Goal: Task Accomplishment & Management: Manage account settings

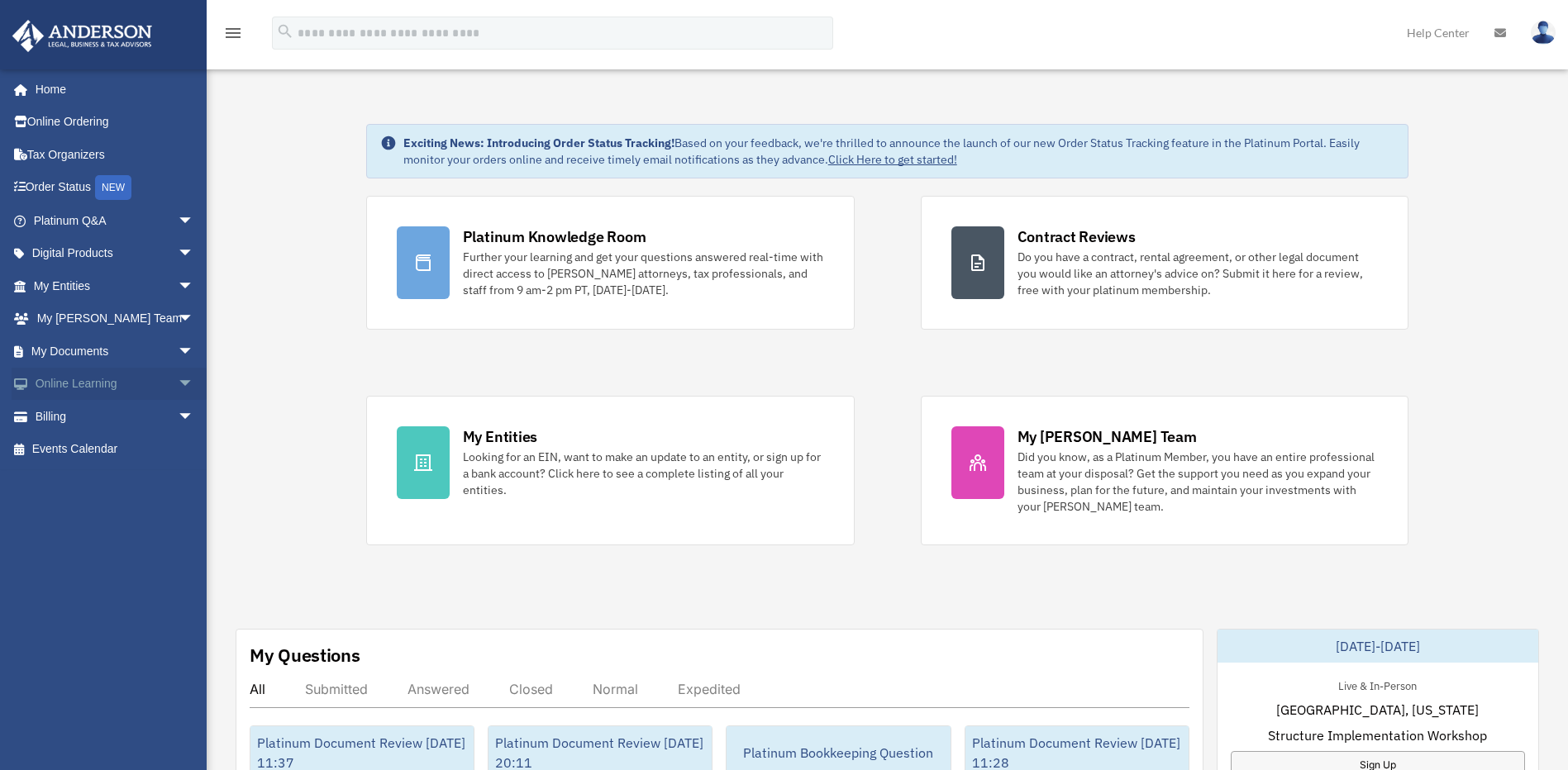
click at [178, 388] on span "arrow_drop_down" at bounding box center [194, 385] width 33 height 34
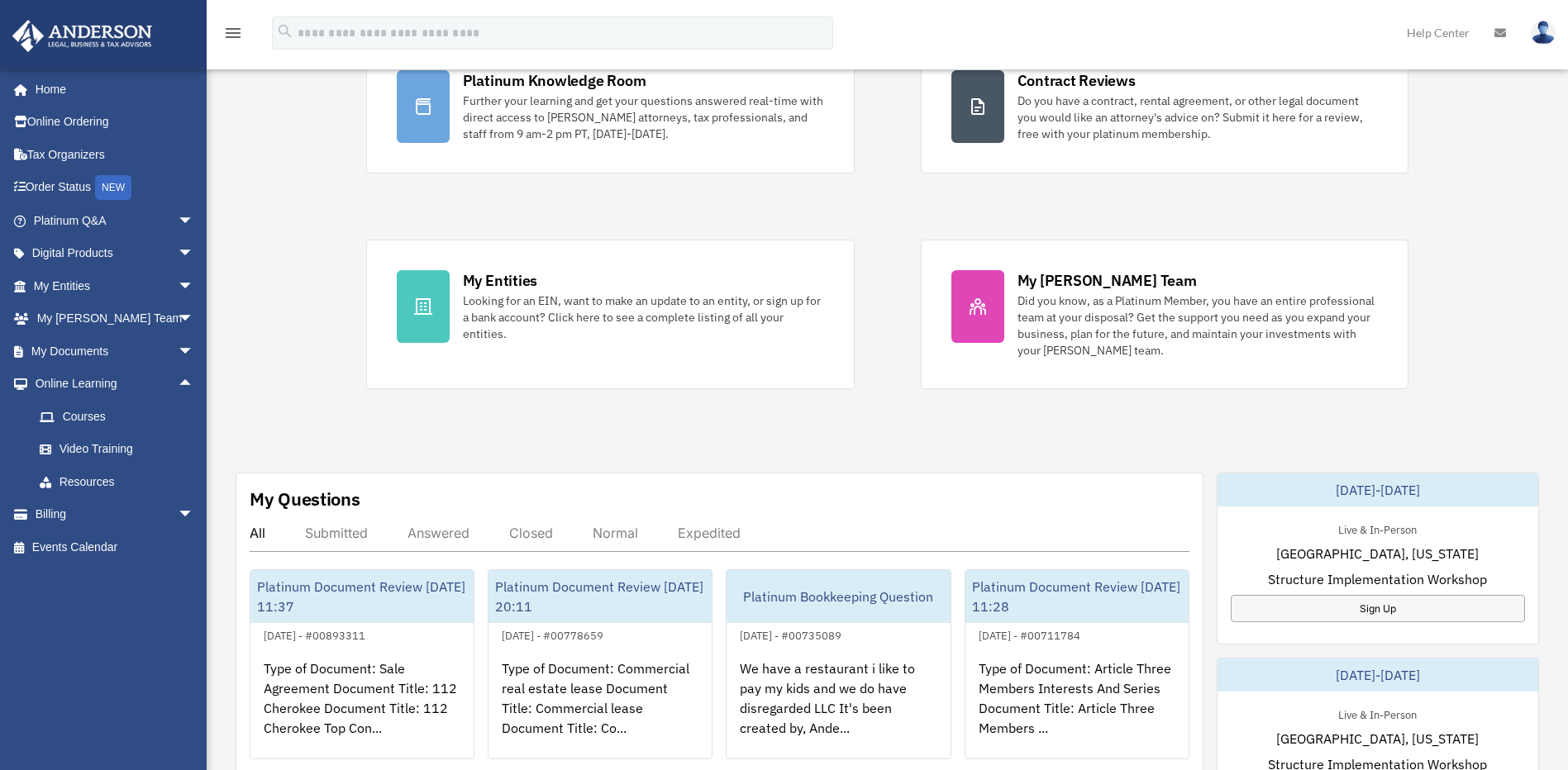
scroll to position [193, 0]
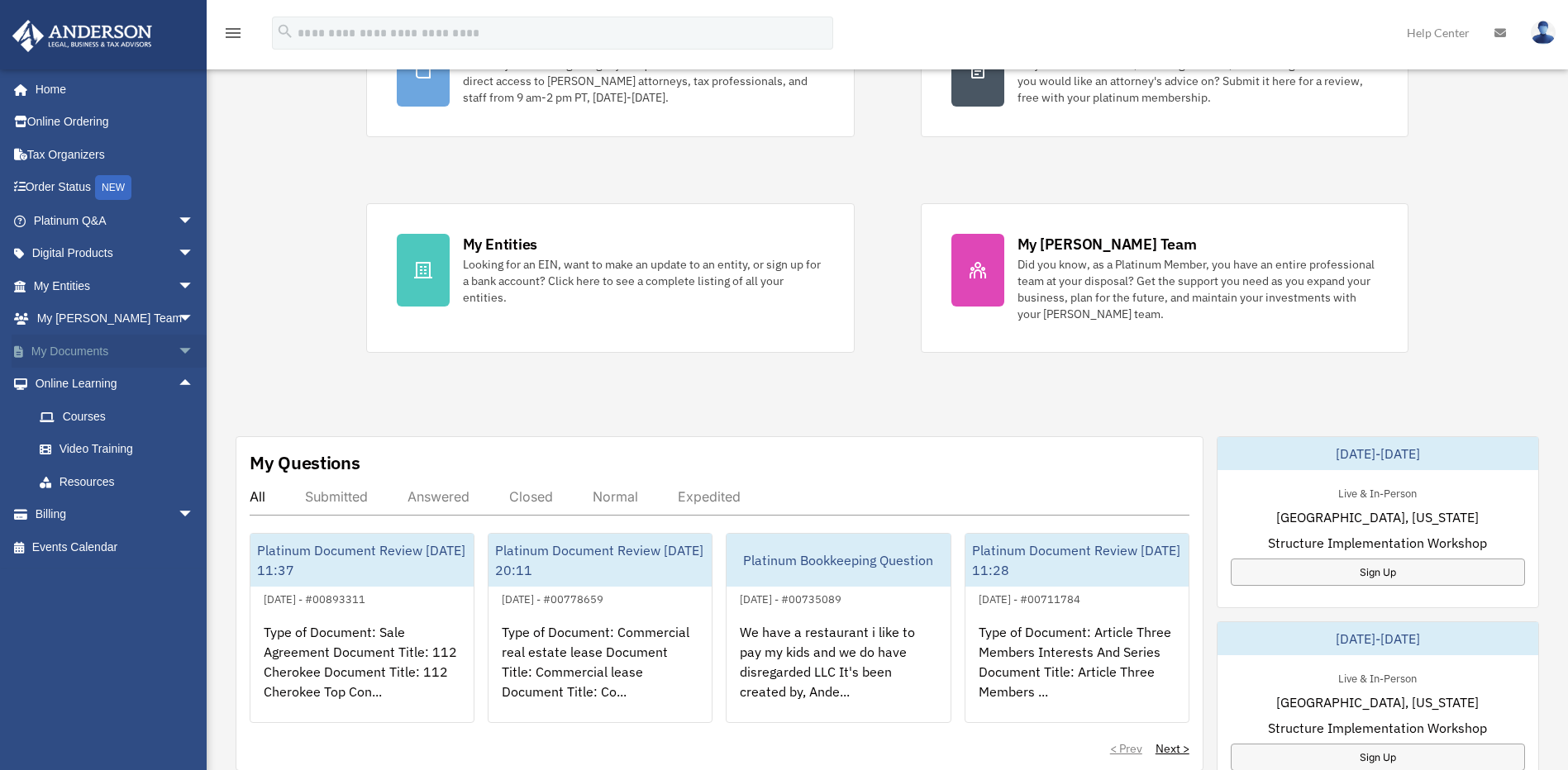
click at [179, 353] on span "arrow_drop_down" at bounding box center [194, 352] width 33 height 34
click at [105, 383] on link "Box" at bounding box center [121, 384] width 196 height 33
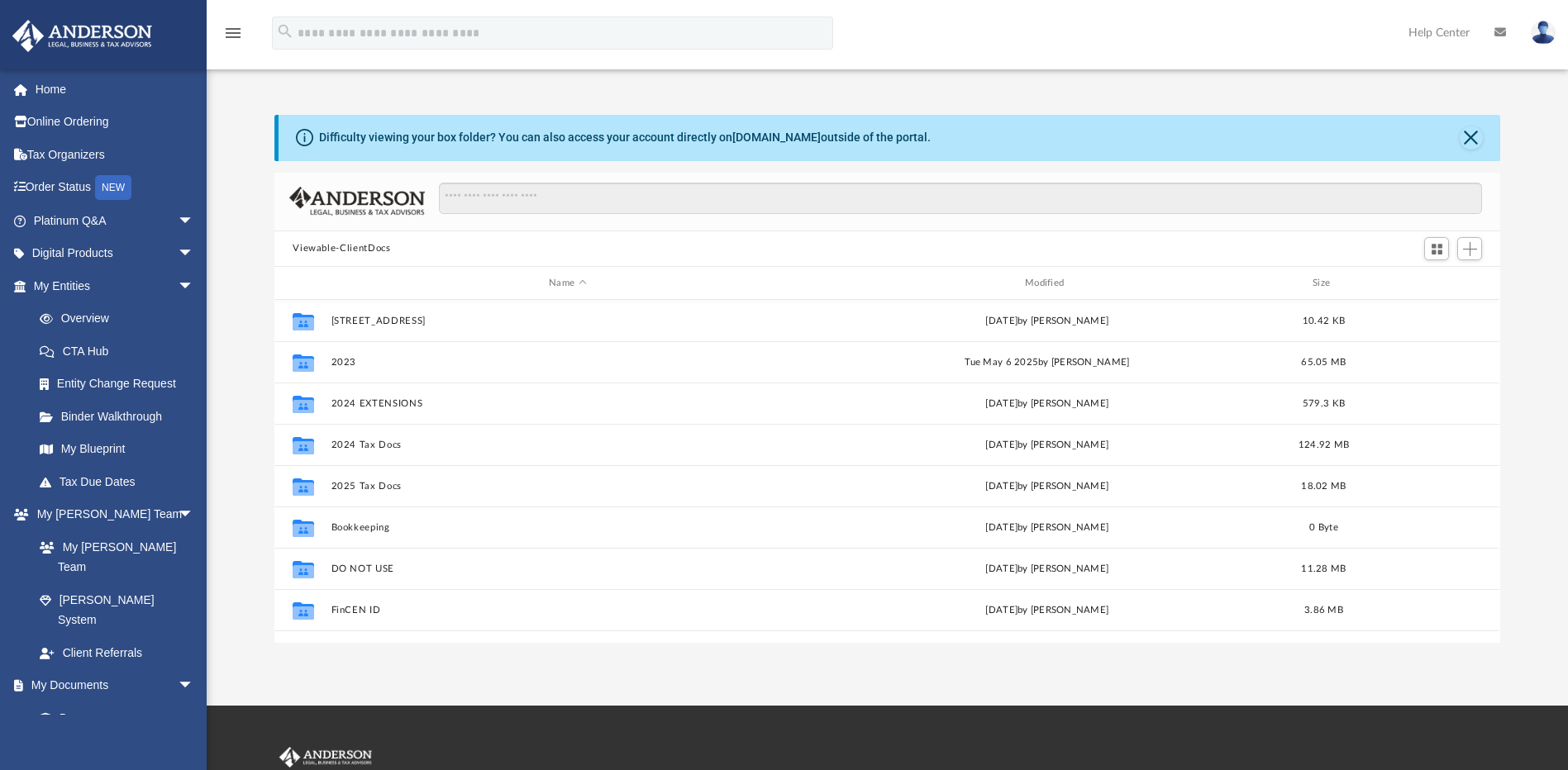
scroll to position [363, 1214]
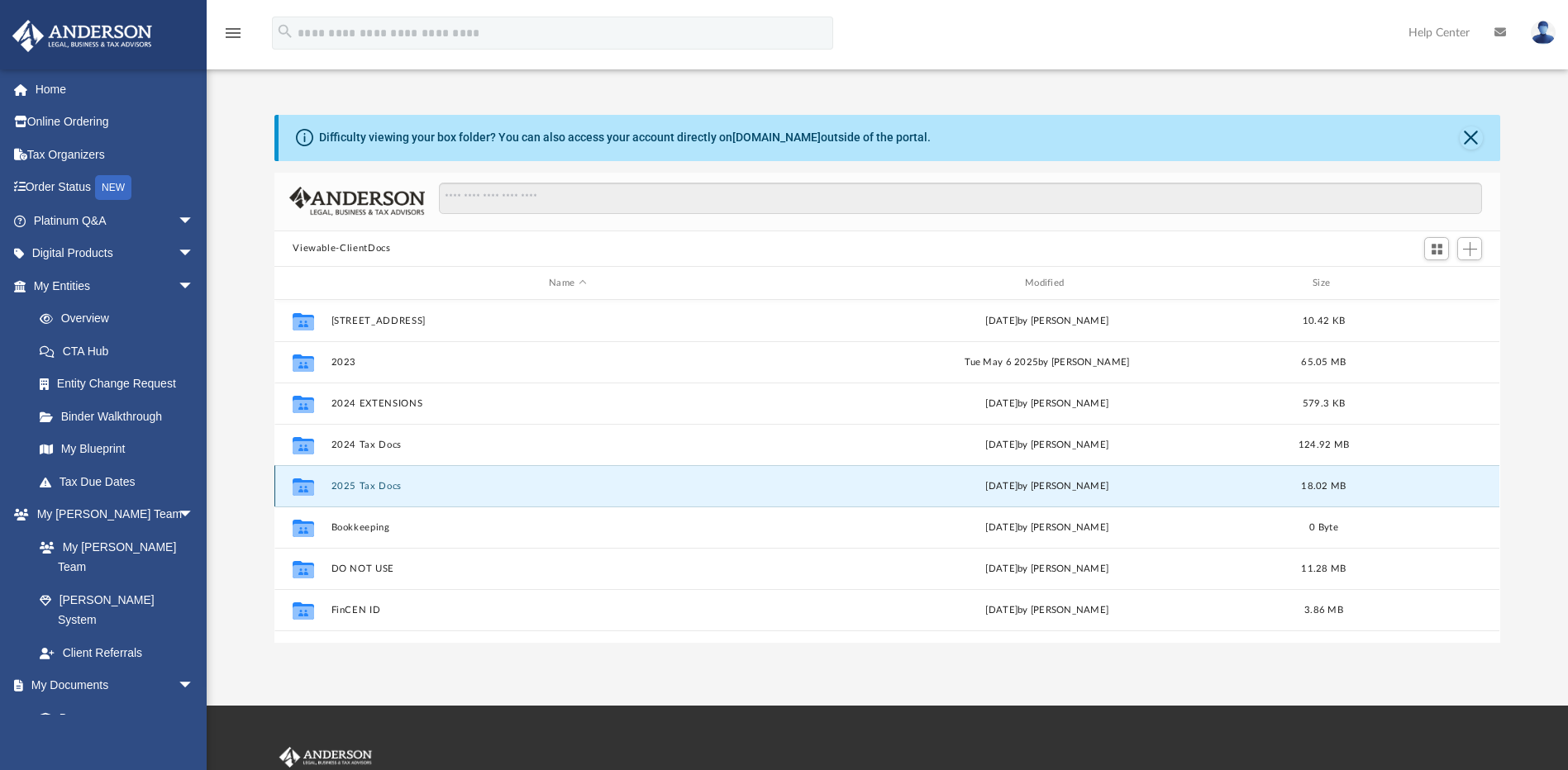
click at [382, 486] on button "2025 Tax Docs" at bounding box center [568, 487] width 472 height 11
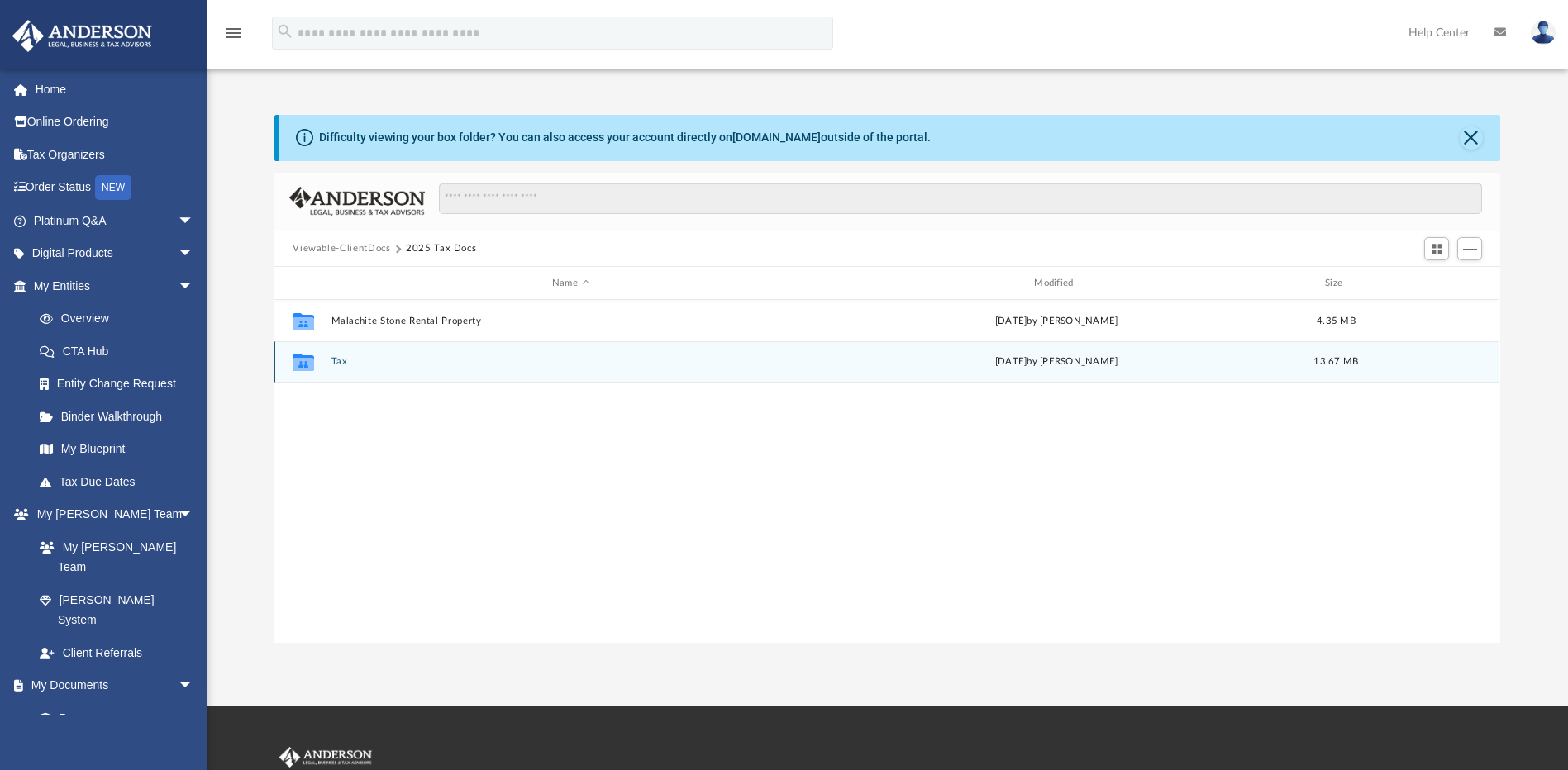
click at [323, 360] on div "Collaborated Folder" at bounding box center [304, 362] width 41 height 26
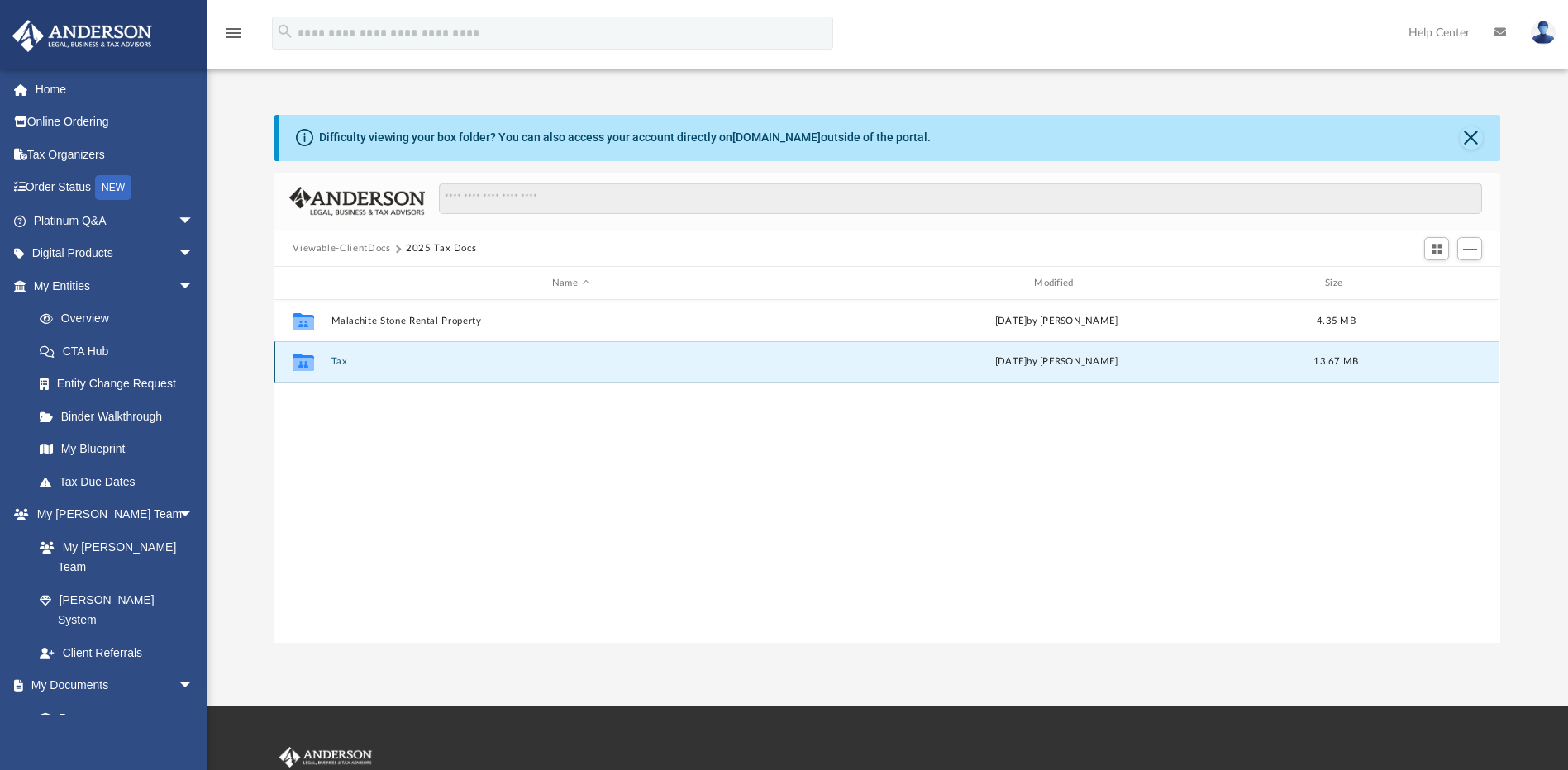
click at [342, 364] on button "Tax" at bounding box center [571, 362] width 479 height 11
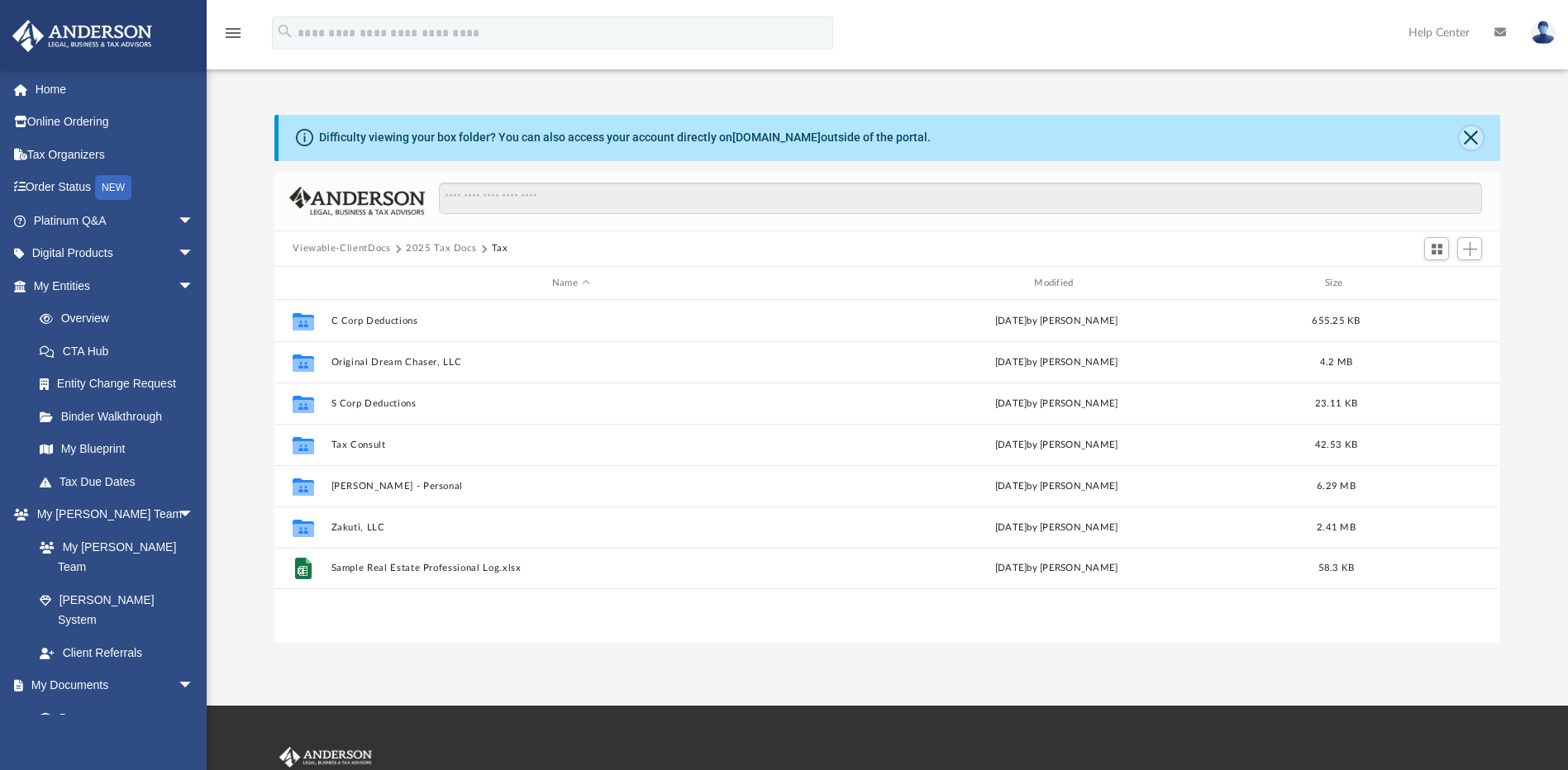
click at [1473, 136] on button "Close" at bounding box center [1472, 138] width 23 height 23
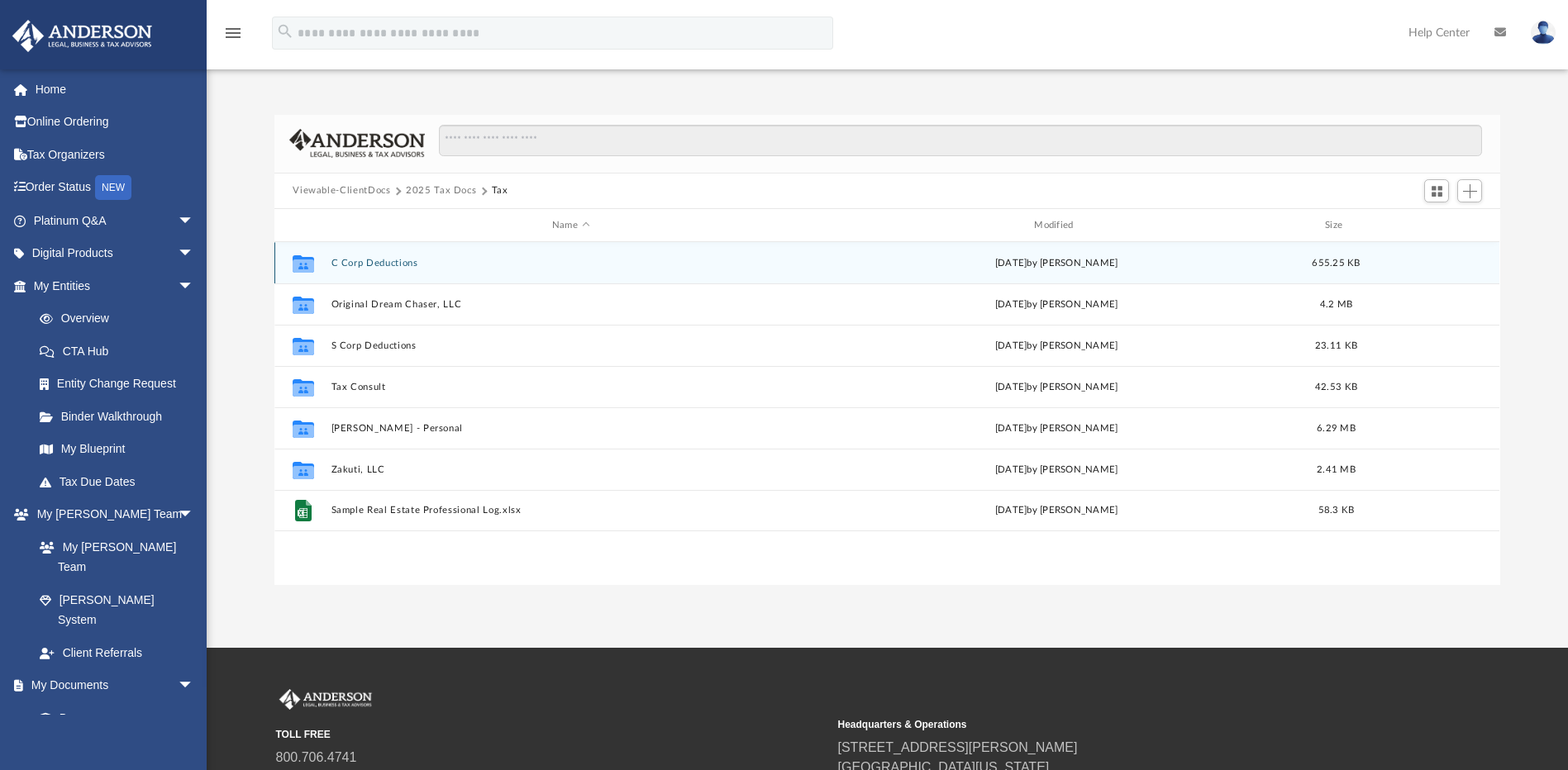
click at [417, 273] on div "Collaborated Folder C Corp Deductions Thu Feb 6 2025 by George Demos 655.25 KB" at bounding box center [886, 263] width 1225 height 41
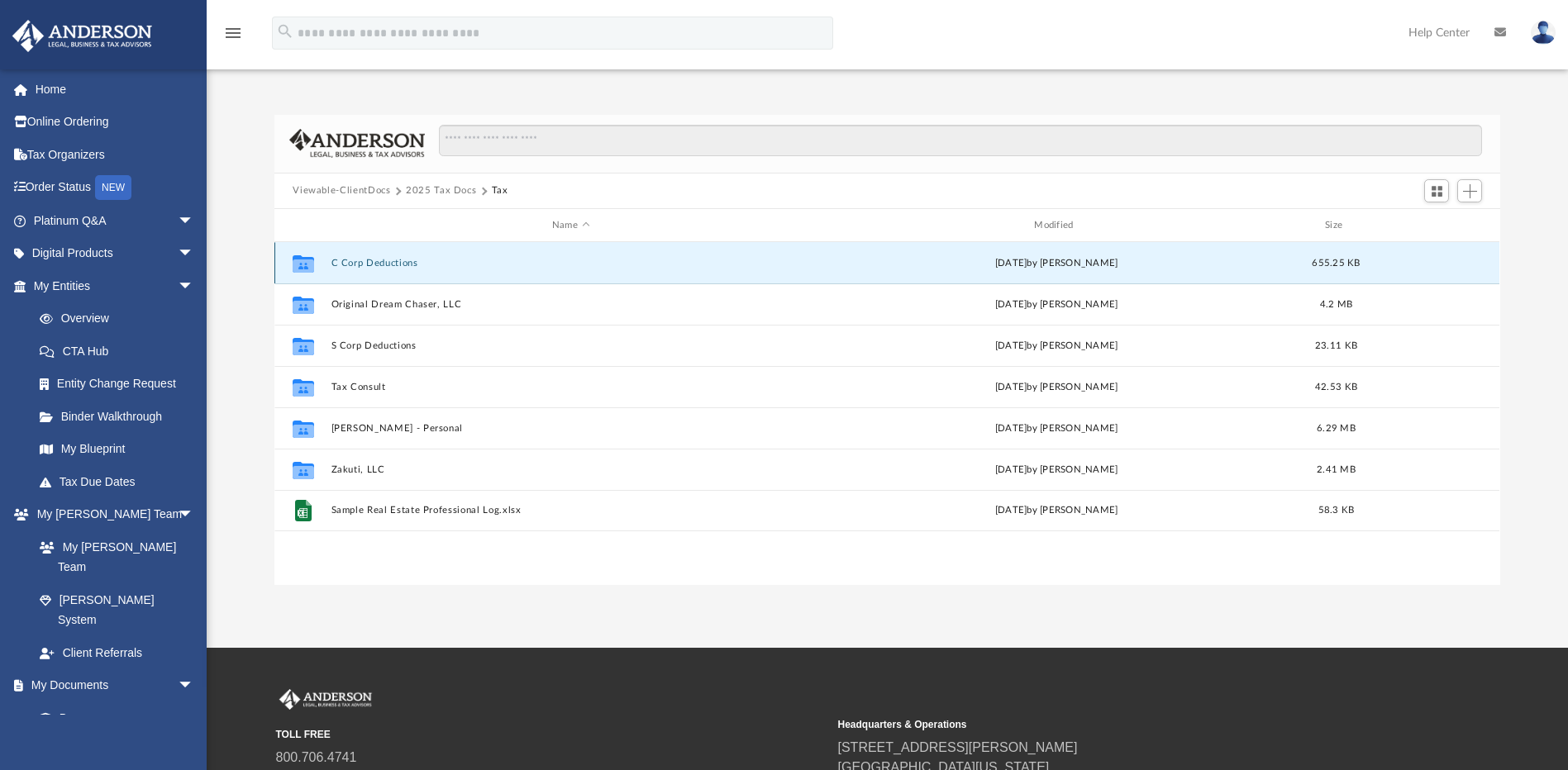
click at [417, 273] on div "Collaborated Folder C Corp Deductions Thu Feb 6 2025 by George Demos 655.25 KB" at bounding box center [886, 263] width 1225 height 41
click at [362, 261] on button "C Corp Deductions" at bounding box center [571, 263] width 479 height 11
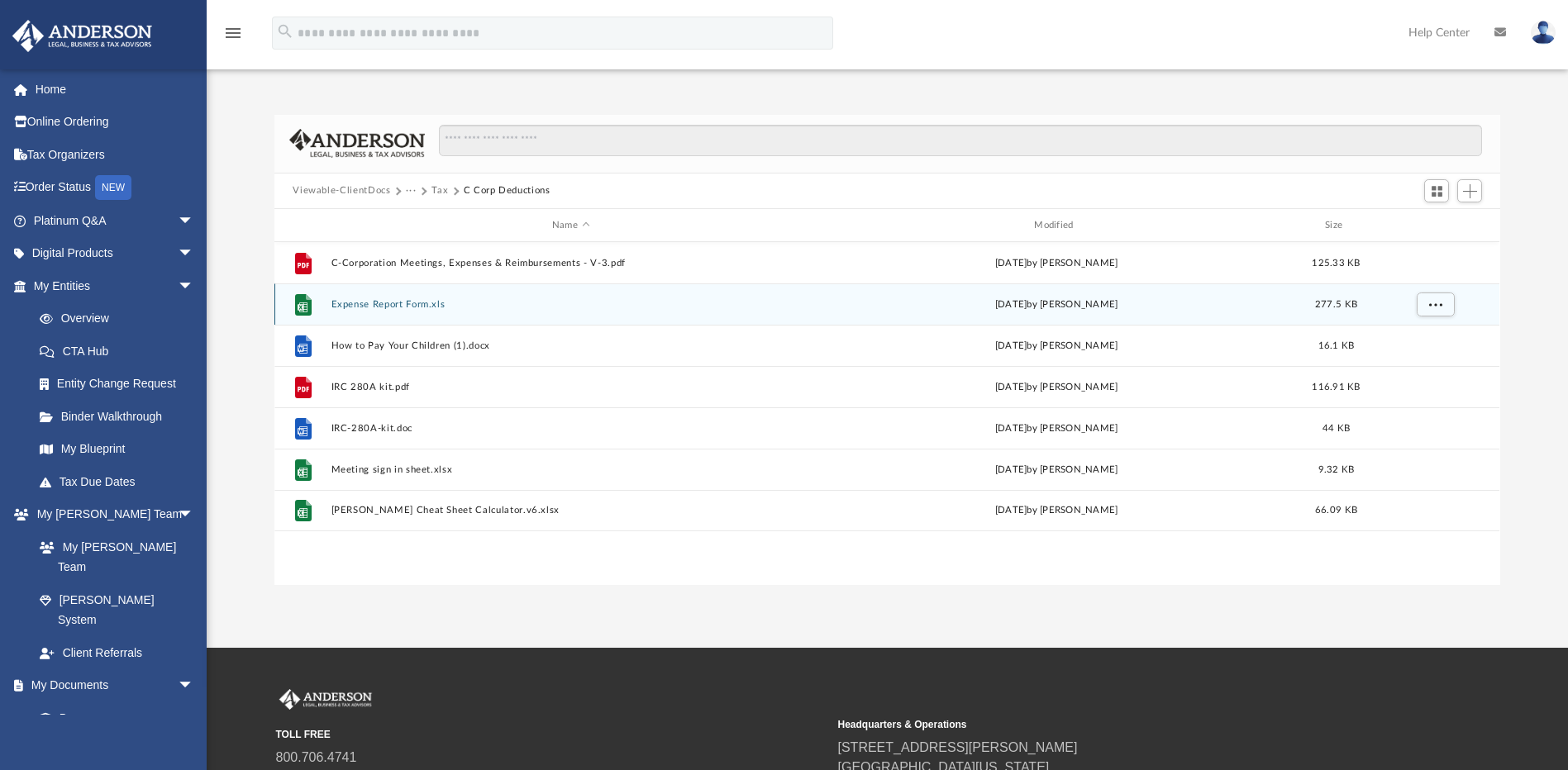
click at [412, 291] on div "File Expense Report Form.xls Thu Feb 6 2025 by George Demos 277.5 KB" at bounding box center [886, 304] width 1225 height 41
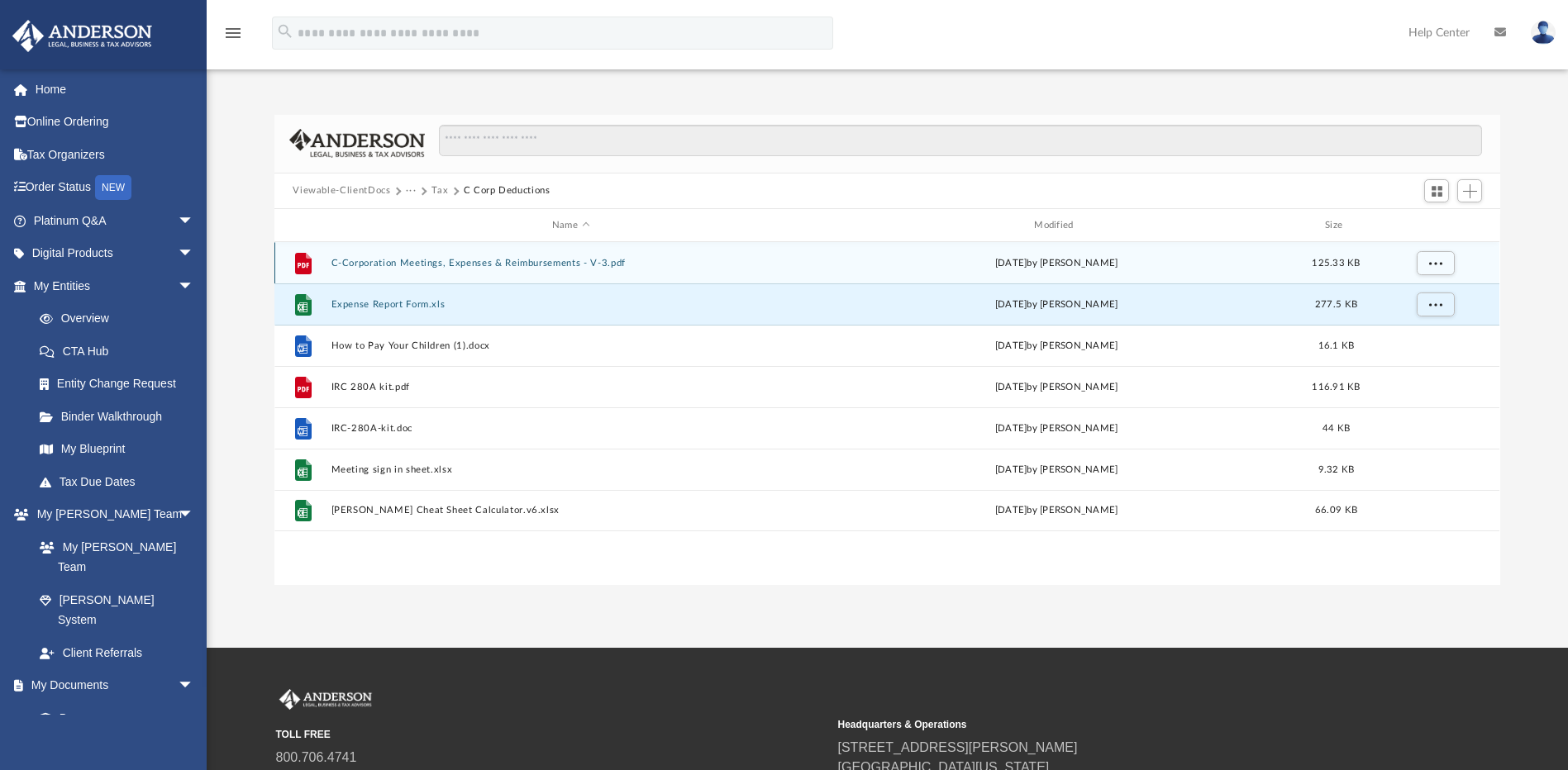
click at [381, 263] on button "C-Corporation Meetings, Expenses & Reimbursements - V-3.pdf" at bounding box center [571, 263] width 479 height 11
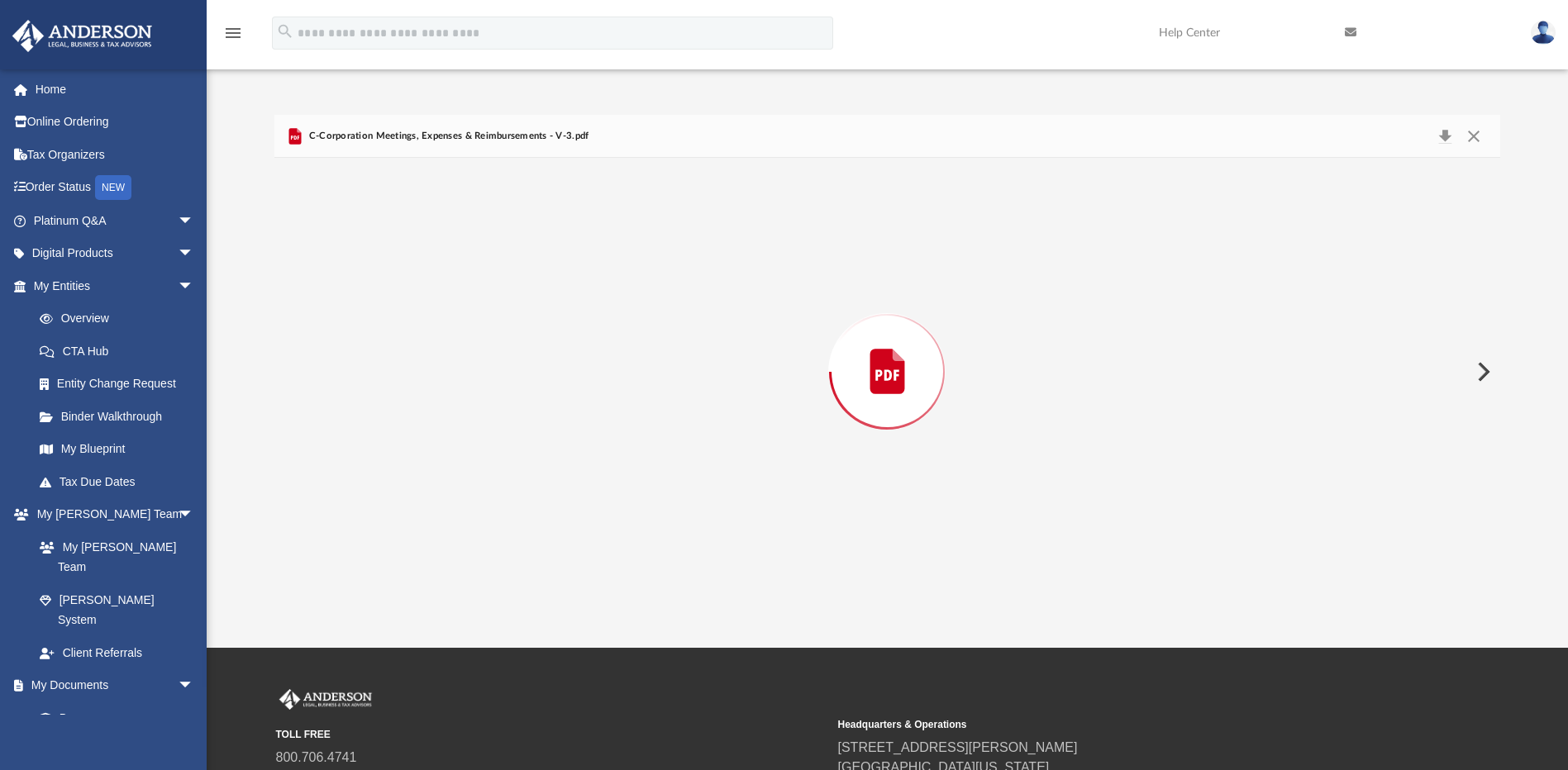
click at [381, 263] on div "Preview" at bounding box center [886, 371] width 1225 height 426
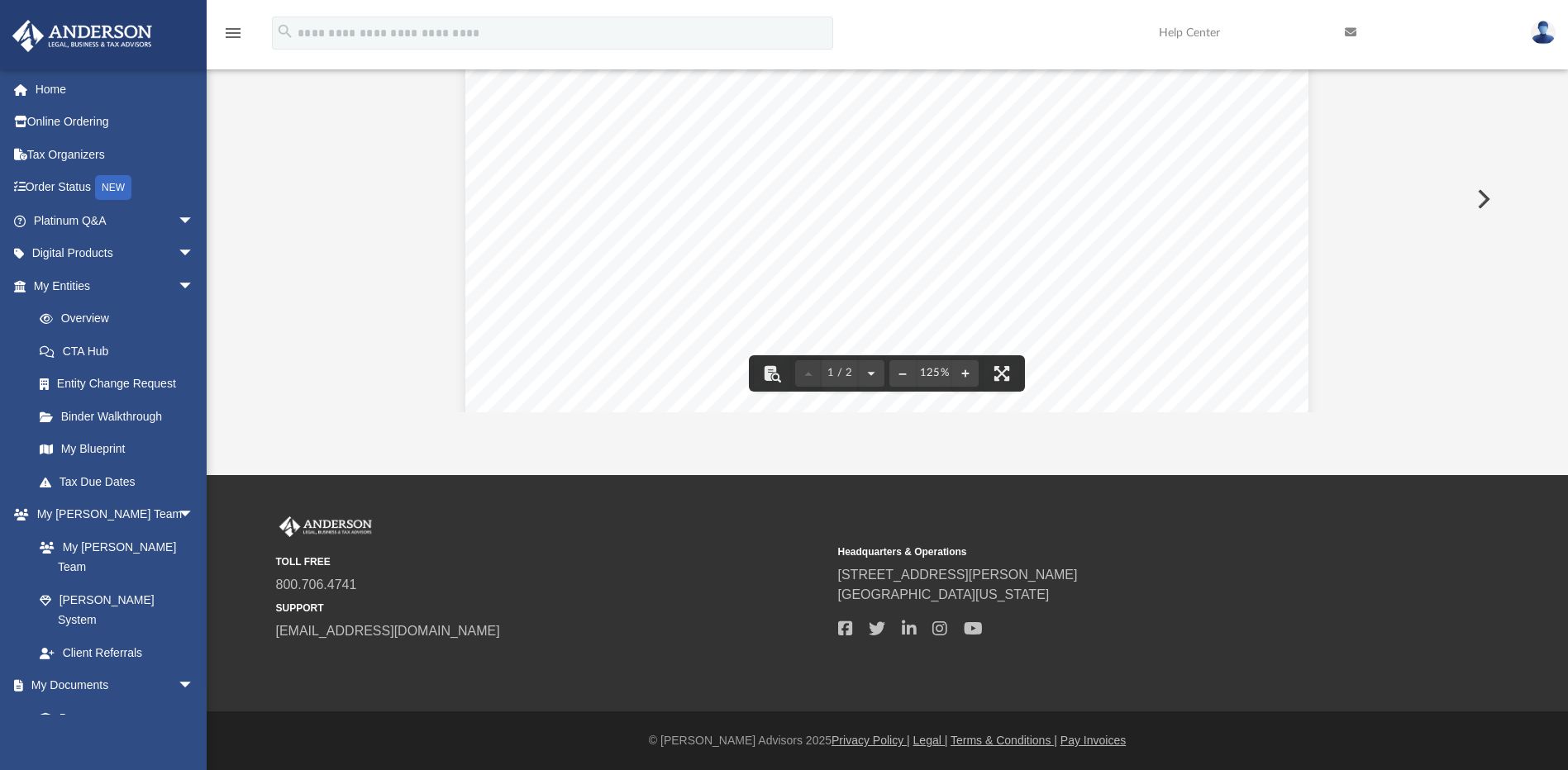
scroll to position [0, 0]
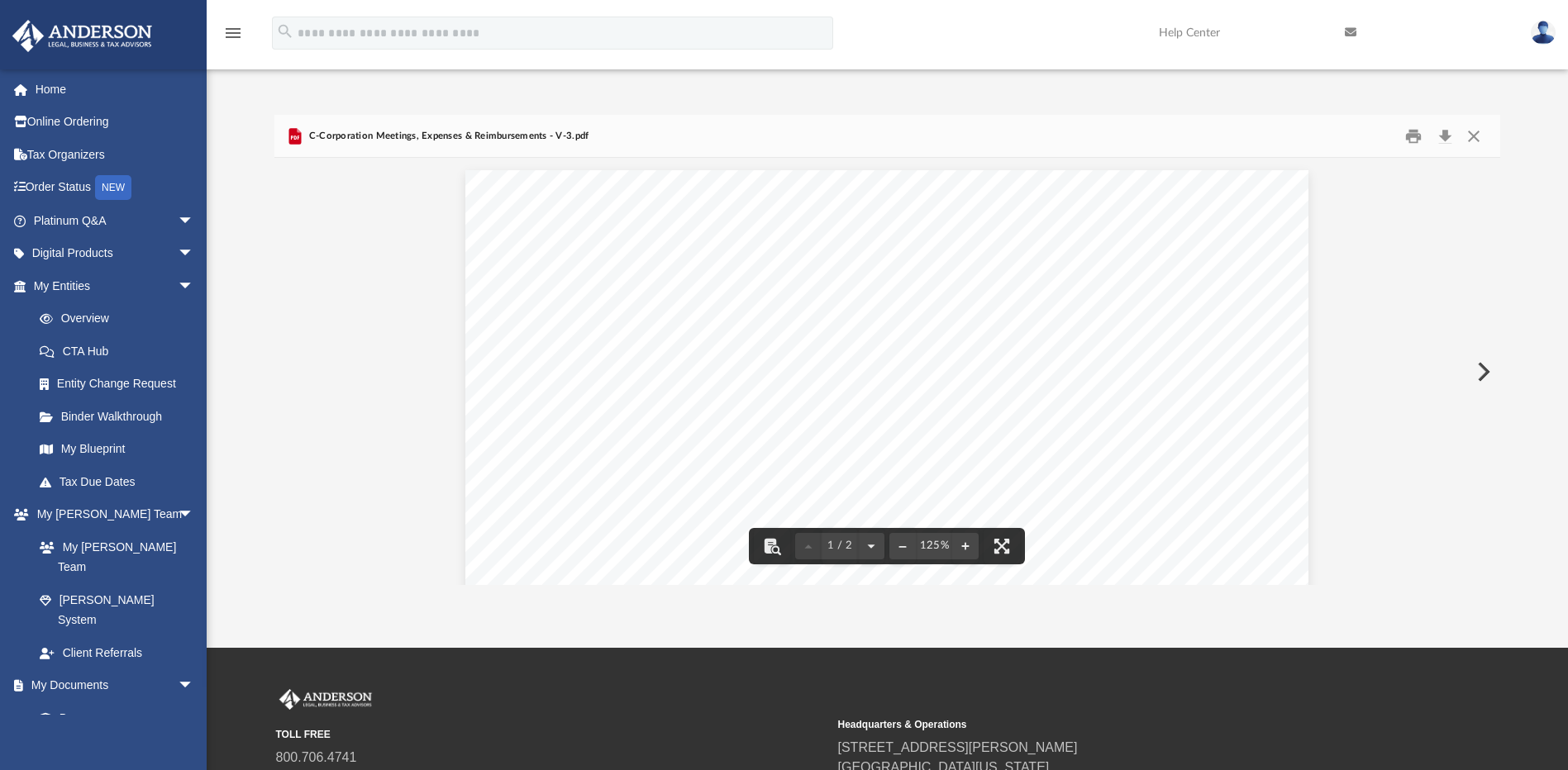
click at [1486, 377] on button "Preview" at bounding box center [1482, 371] width 36 height 46
click at [1481, 375] on button "Preview" at bounding box center [1482, 371] width 36 height 46
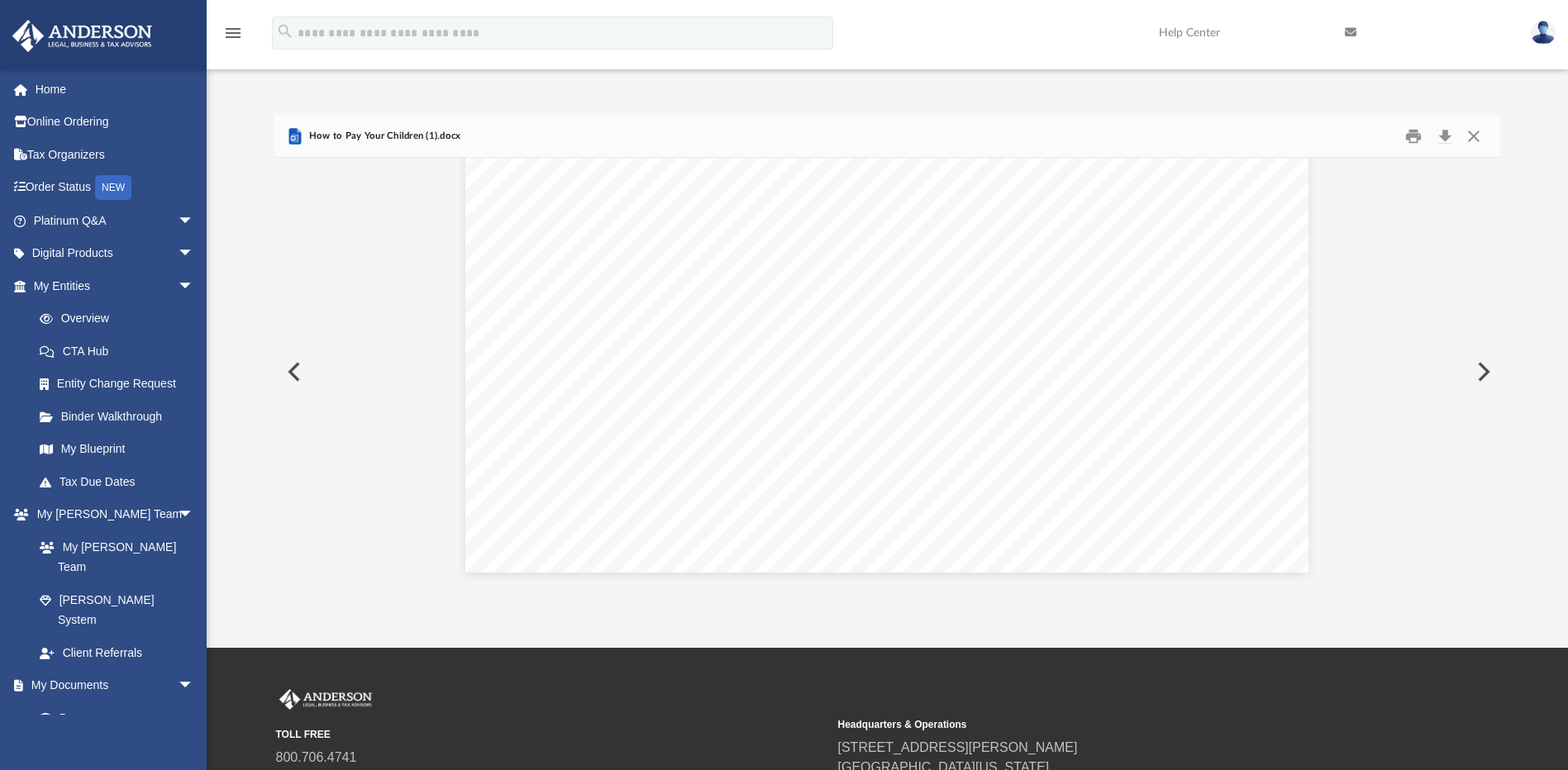
click at [1481, 372] on button "Preview" at bounding box center [1482, 371] width 36 height 46
click at [1488, 372] on button "Preview" at bounding box center [1482, 371] width 36 height 46
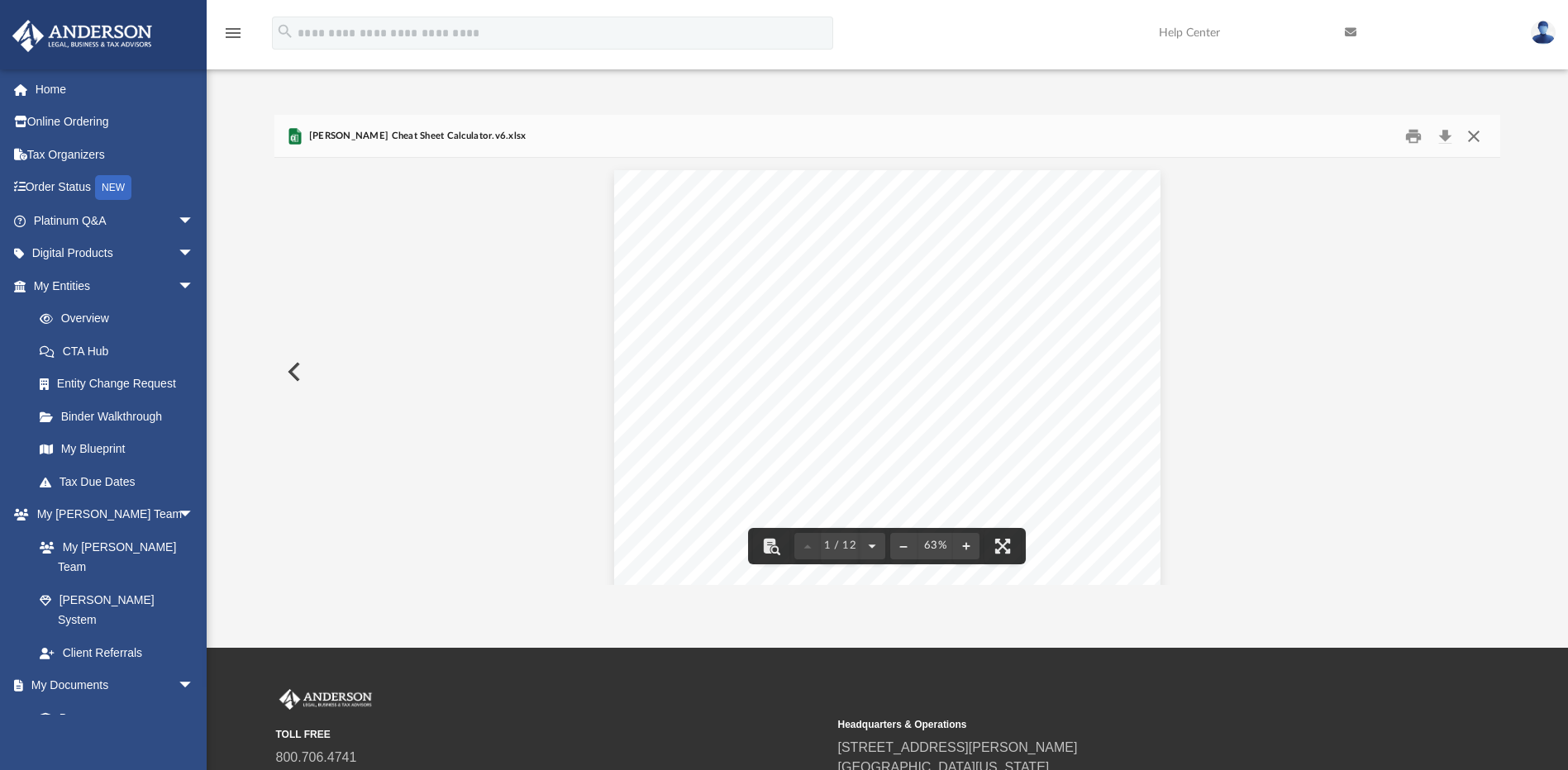
click at [1480, 140] on button "Close" at bounding box center [1473, 136] width 30 height 25
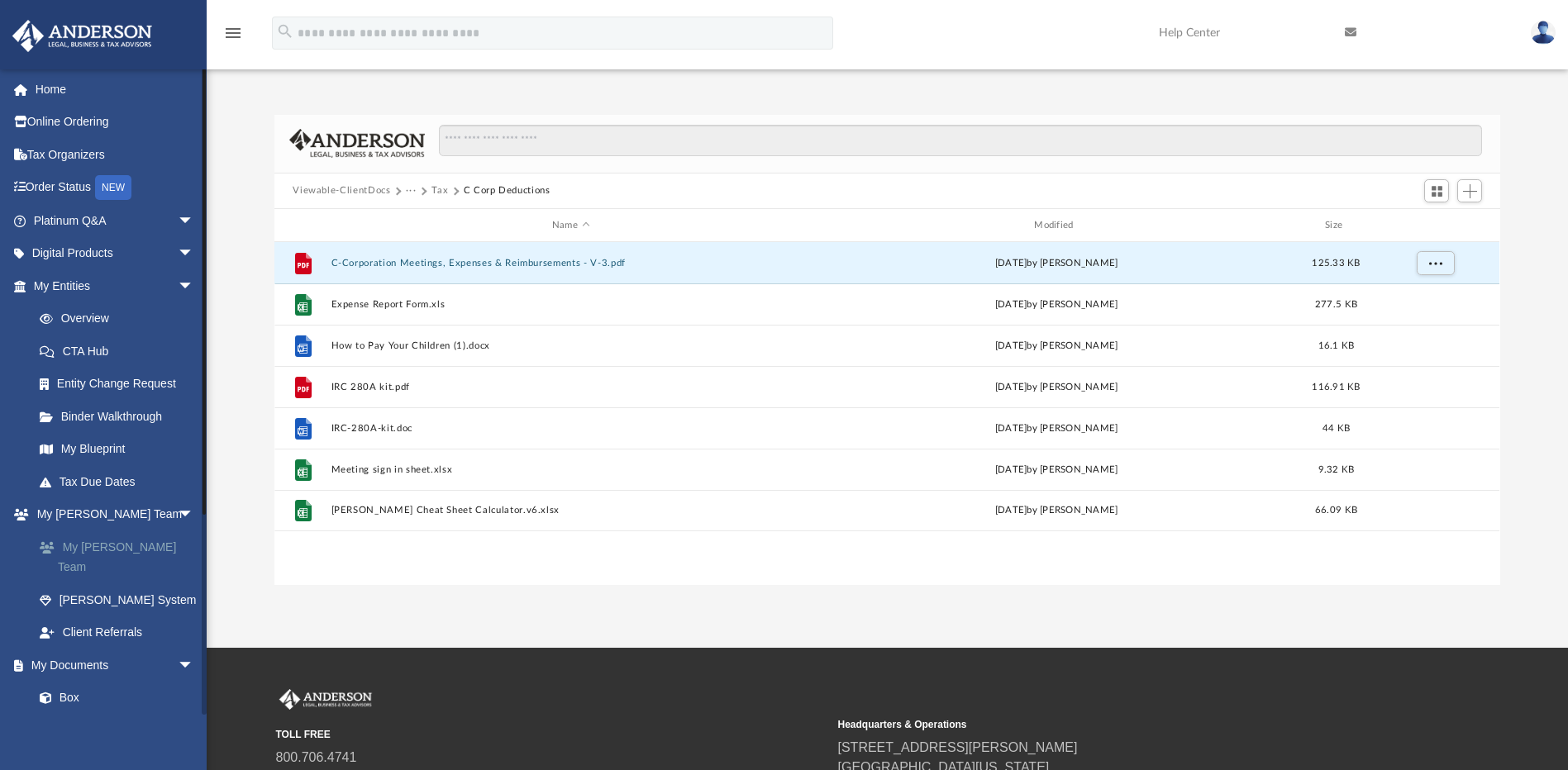
click at [157, 543] on link "My [PERSON_NAME] Team" at bounding box center [121, 557] width 196 height 53
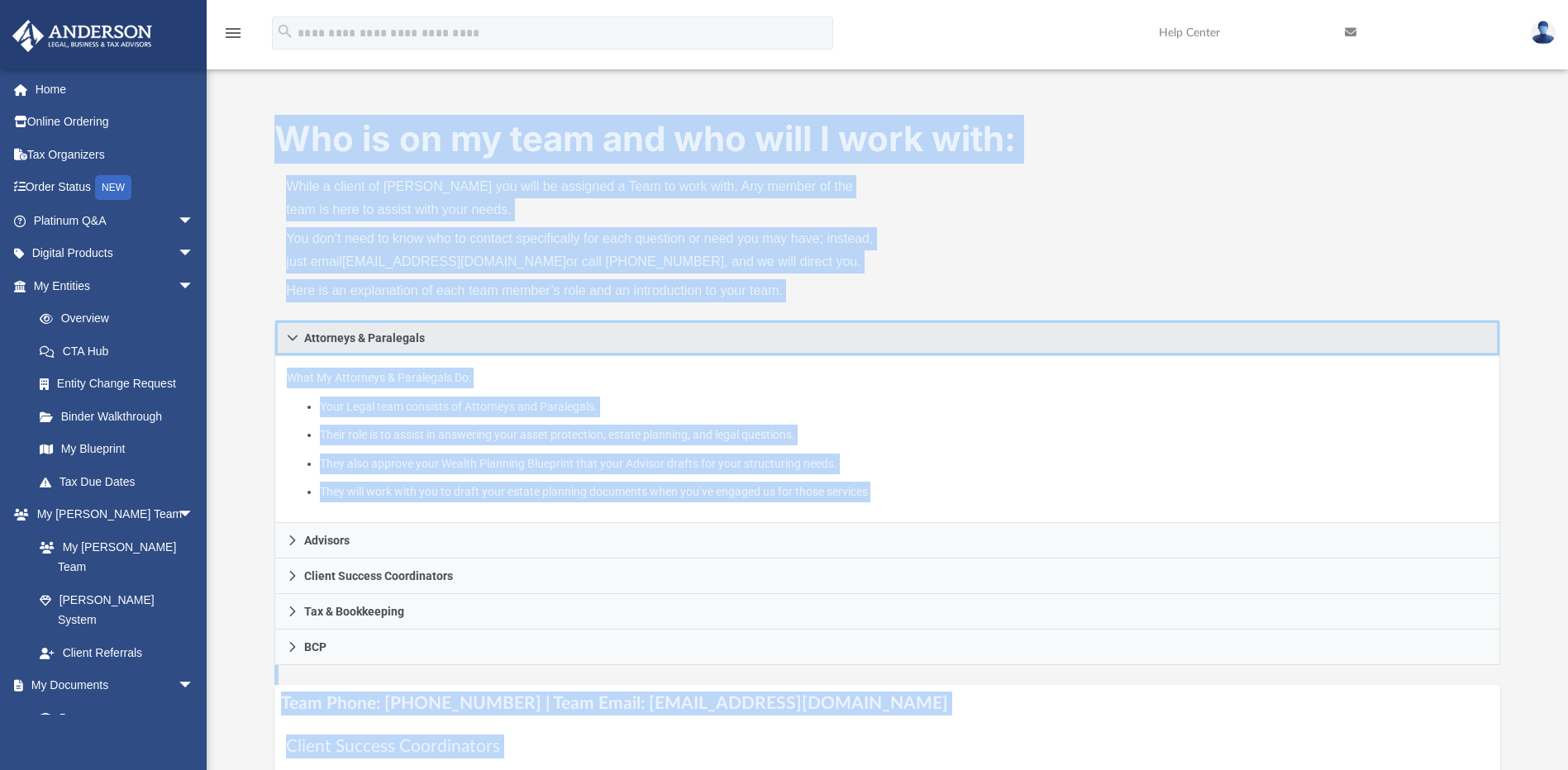
click at [1082, 333] on link "Attorneys & Paralegals" at bounding box center [886, 338] width 1225 height 36
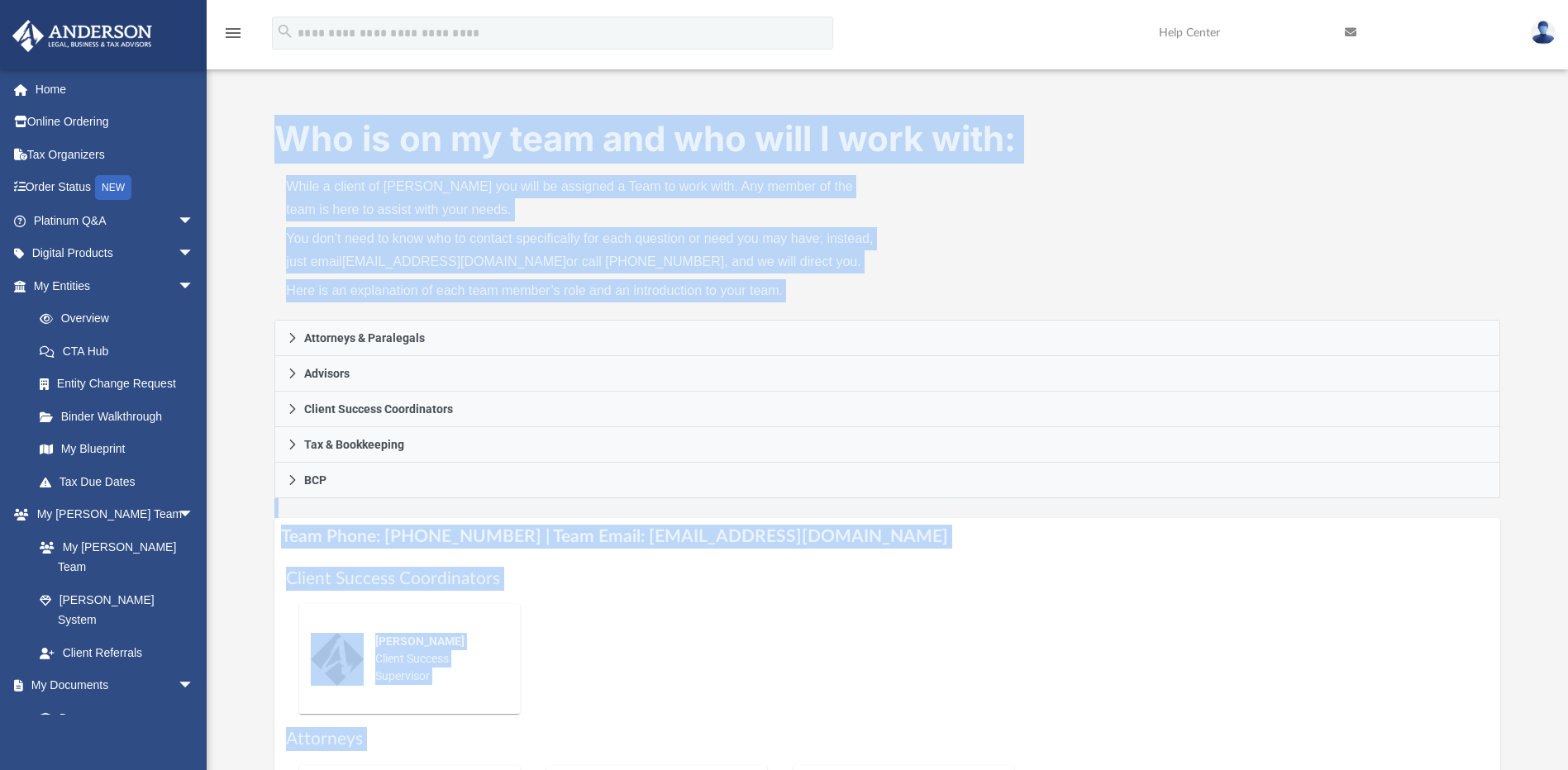
click at [646, 268] on p "You don’t need to know who to contact specifically for each question or need yo…" at bounding box center [581, 250] width 590 height 46
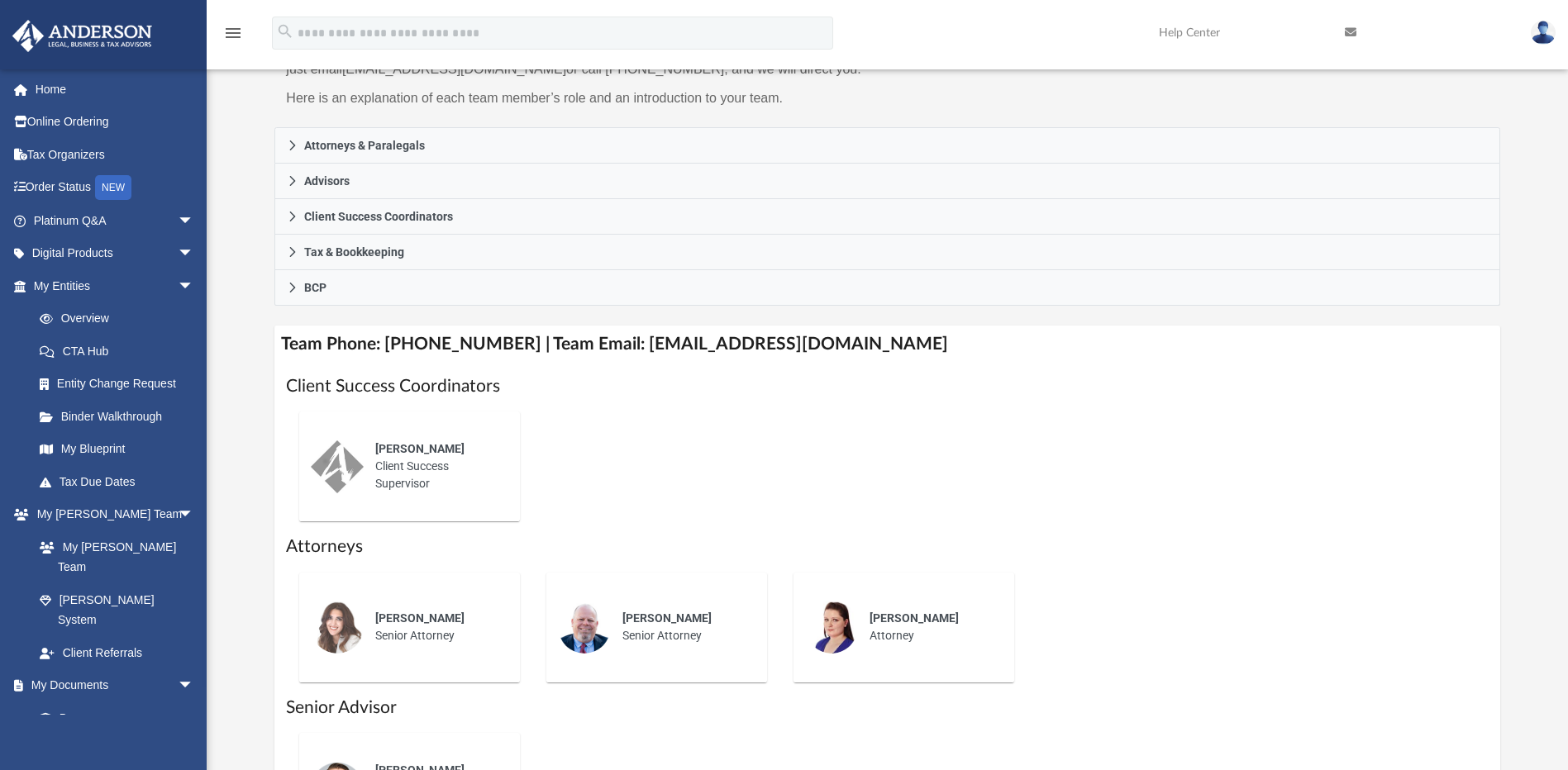
scroll to position [386, 0]
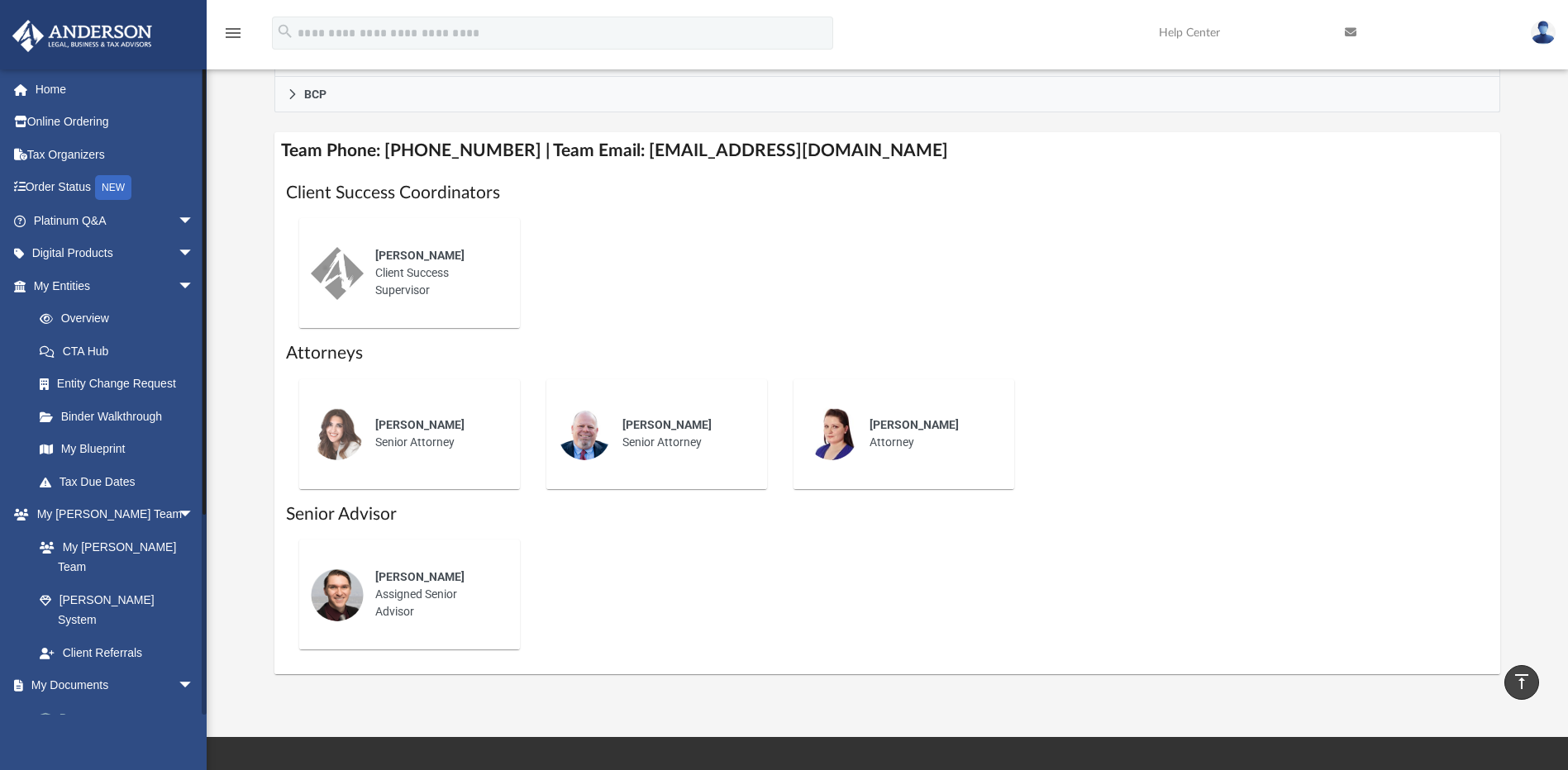
click at [124, 701] on link "Box" at bounding box center [121, 718] width 196 height 33
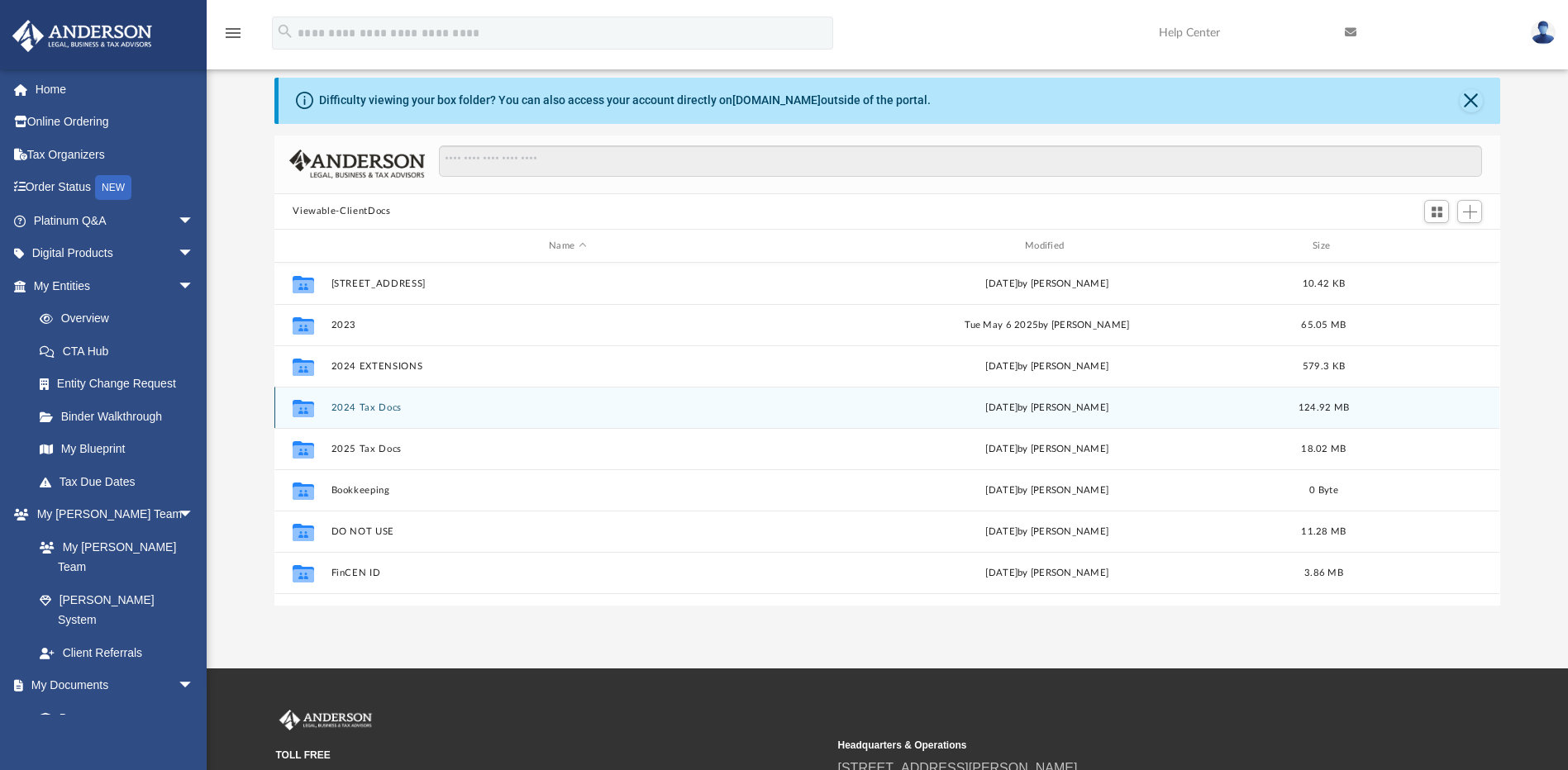
click at [354, 410] on button "2024 Tax Docs" at bounding box center [568, 408] width 472 height 11
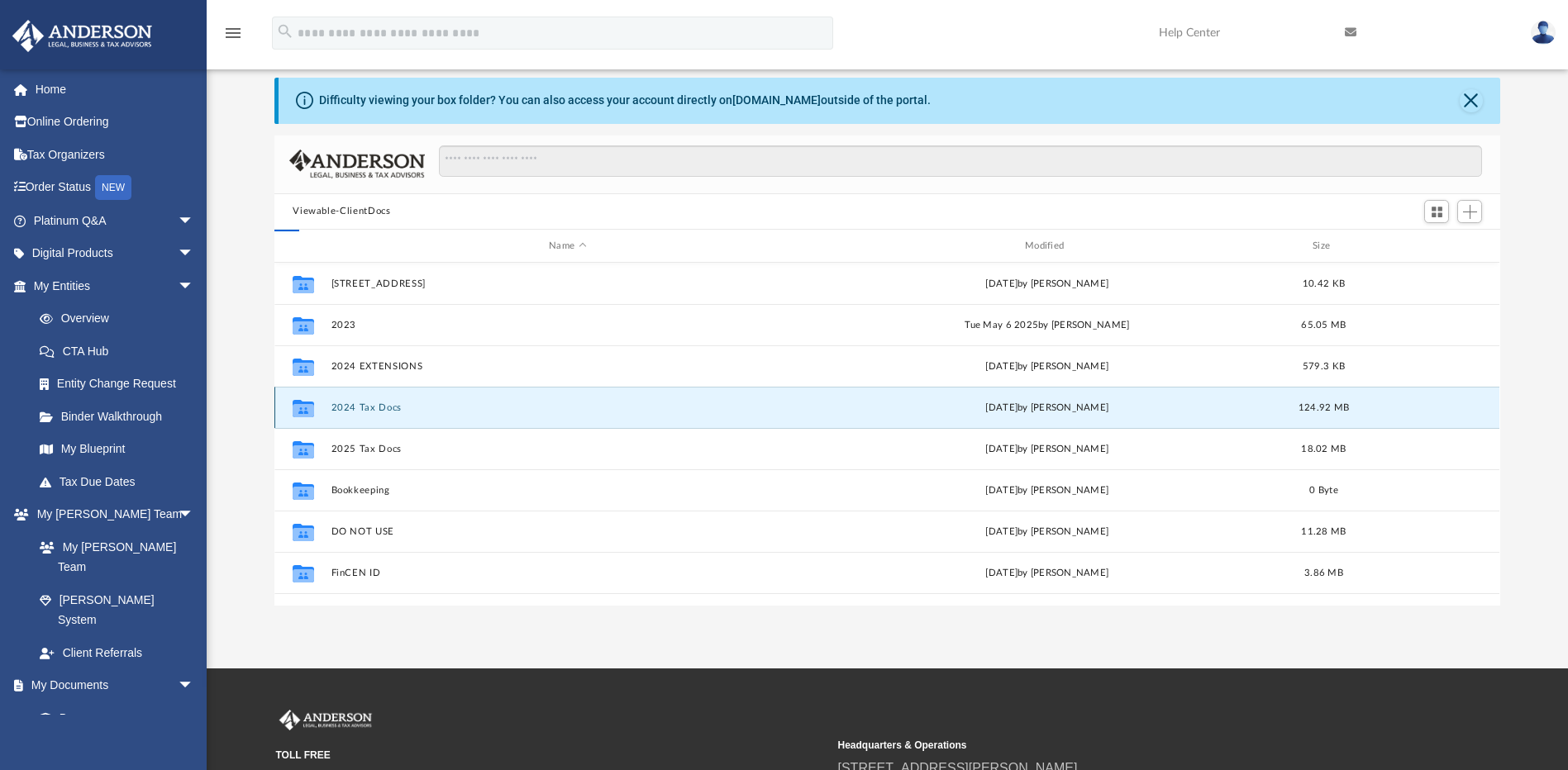
click at [354, 410] on button "2024 Tax Docs" at bounding box center [568, 408] width 472 height 11
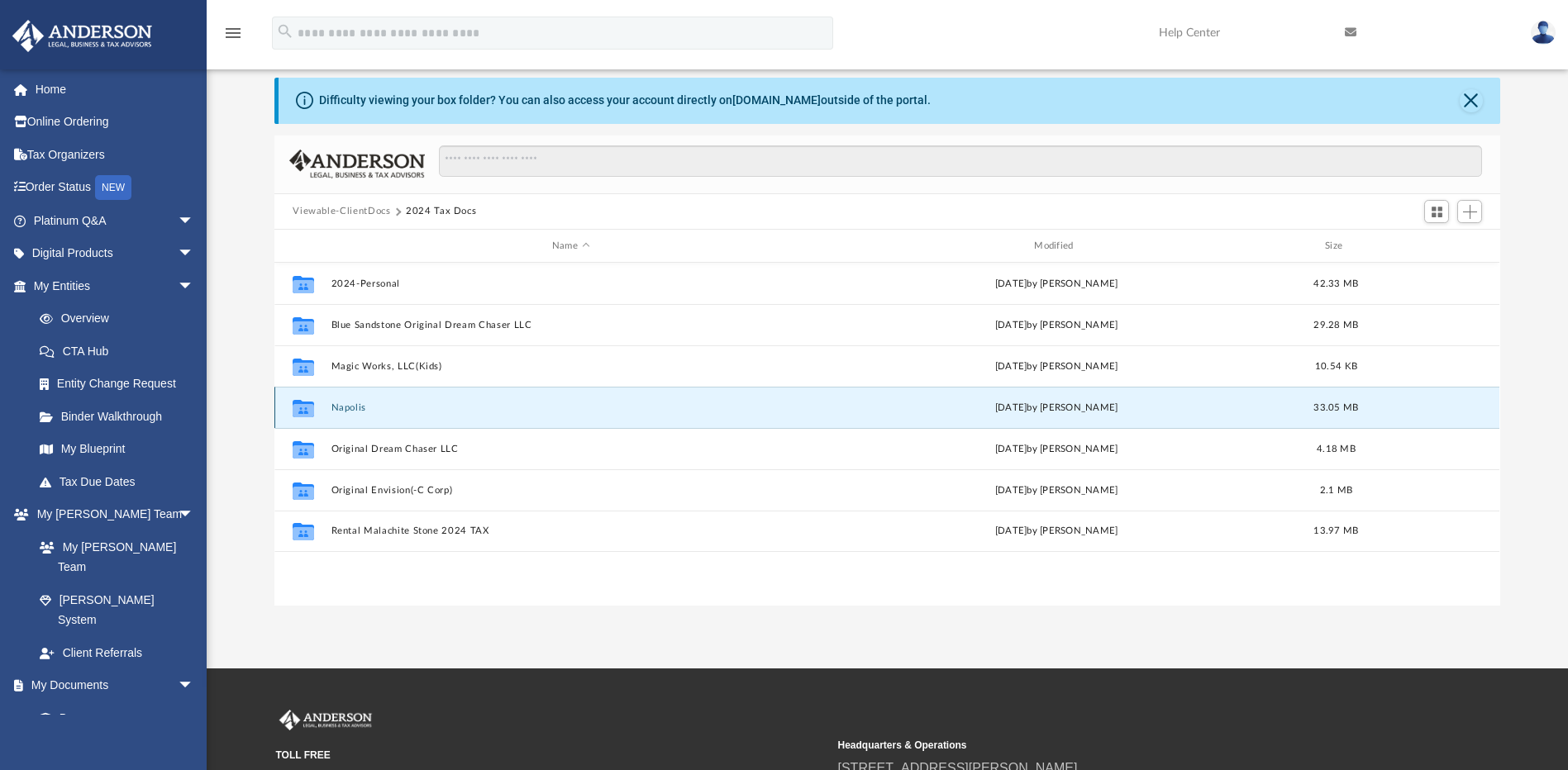
click at [353, 405] on button "Napolis" at bounding box center [571, 408] width 479 height 11
click at [348, 405] on button "Napolis" at bounding box center [571, 408] width 479 height 11
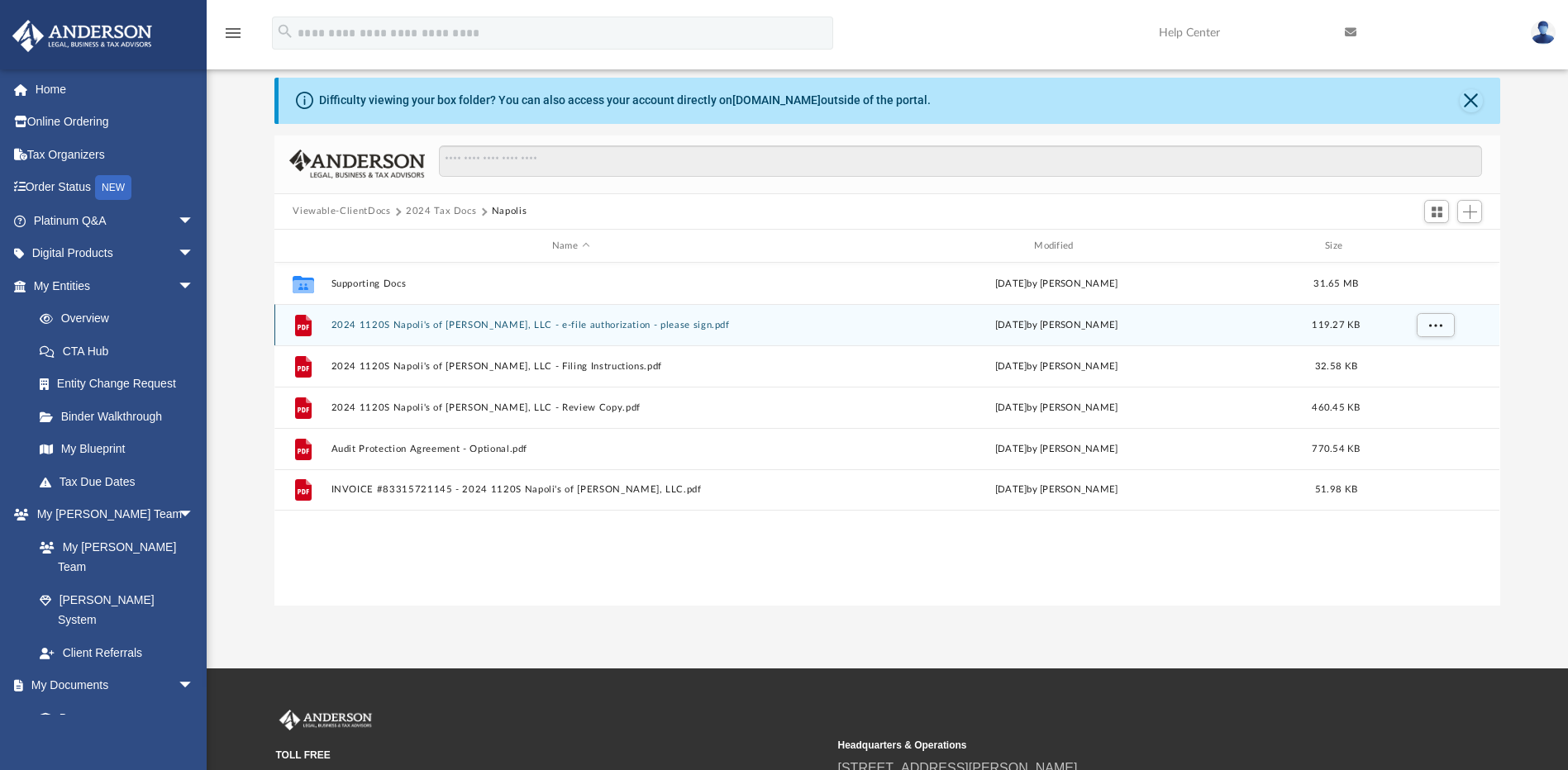
click at [390, 327] on button "2024 1120S Napoli's of Enid, LLC - e-file authorization - please sign.pdf" at bounding box center [571, 325] width 479 height 11
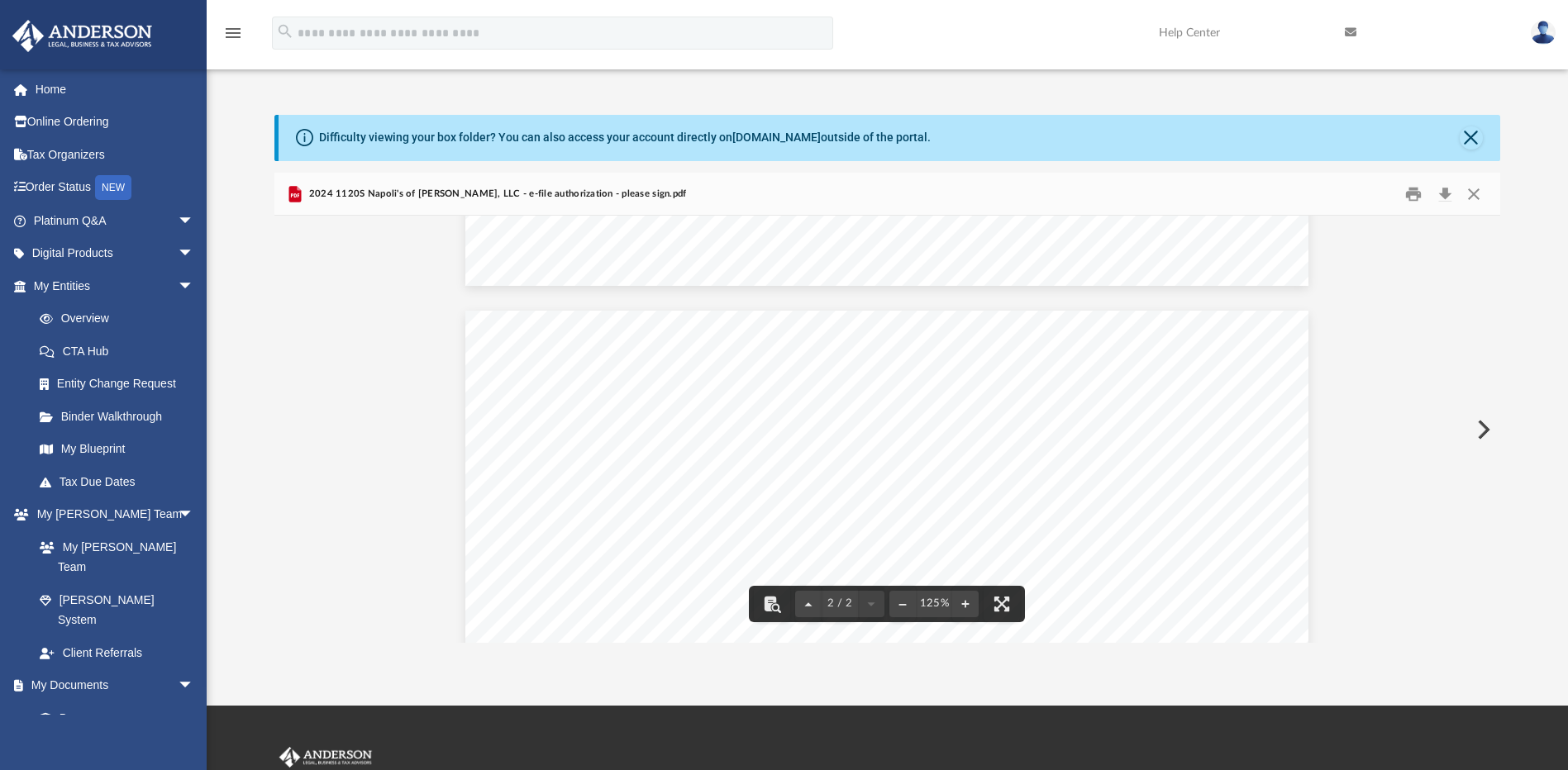
click at [1476, 429] on button "Preview" at bounding box center [1482, 429] width 36 height 46
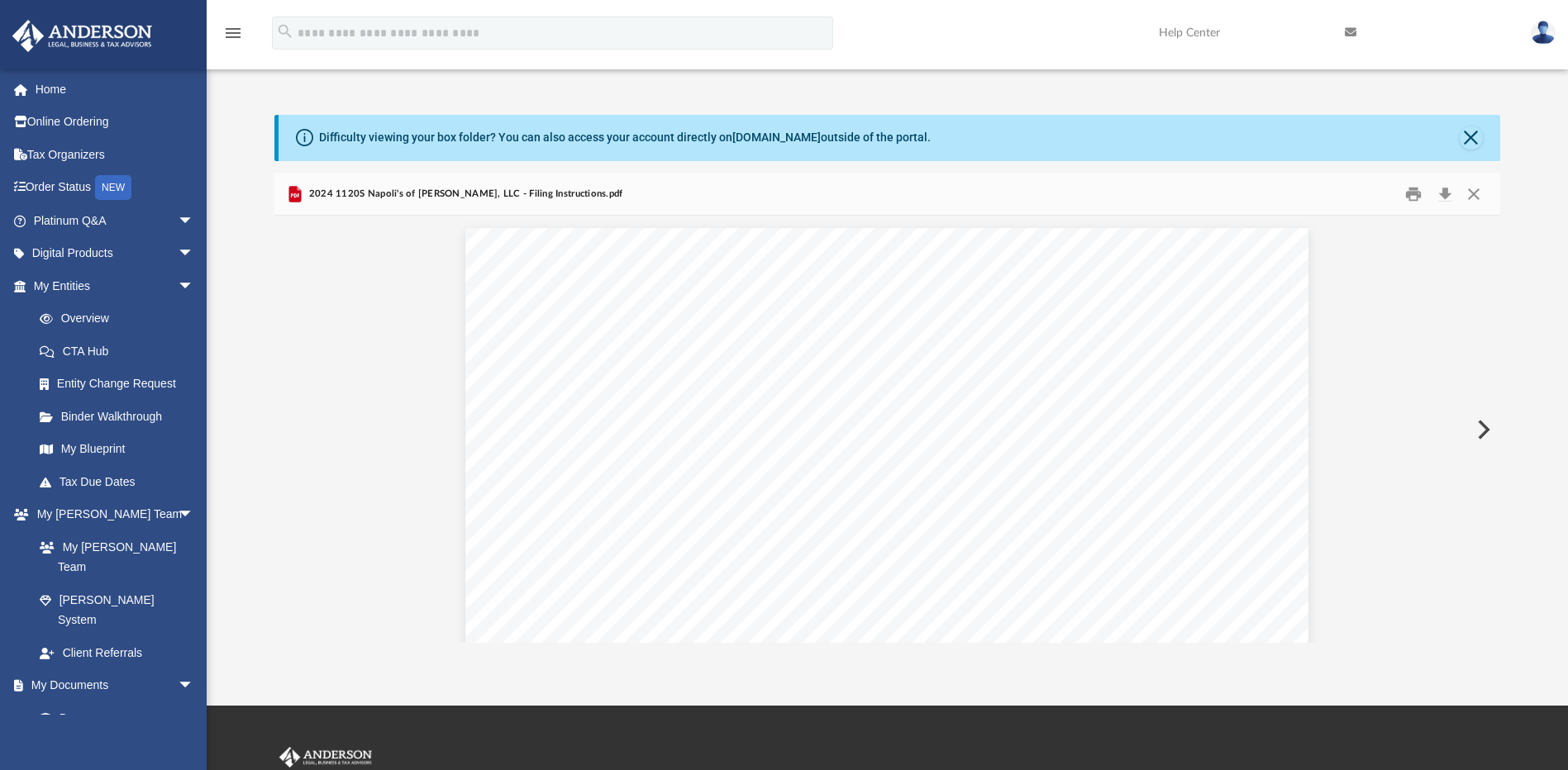
click at [1476, 429] on button "Preview" at bounding box center [1482, 429] width 36 height 46
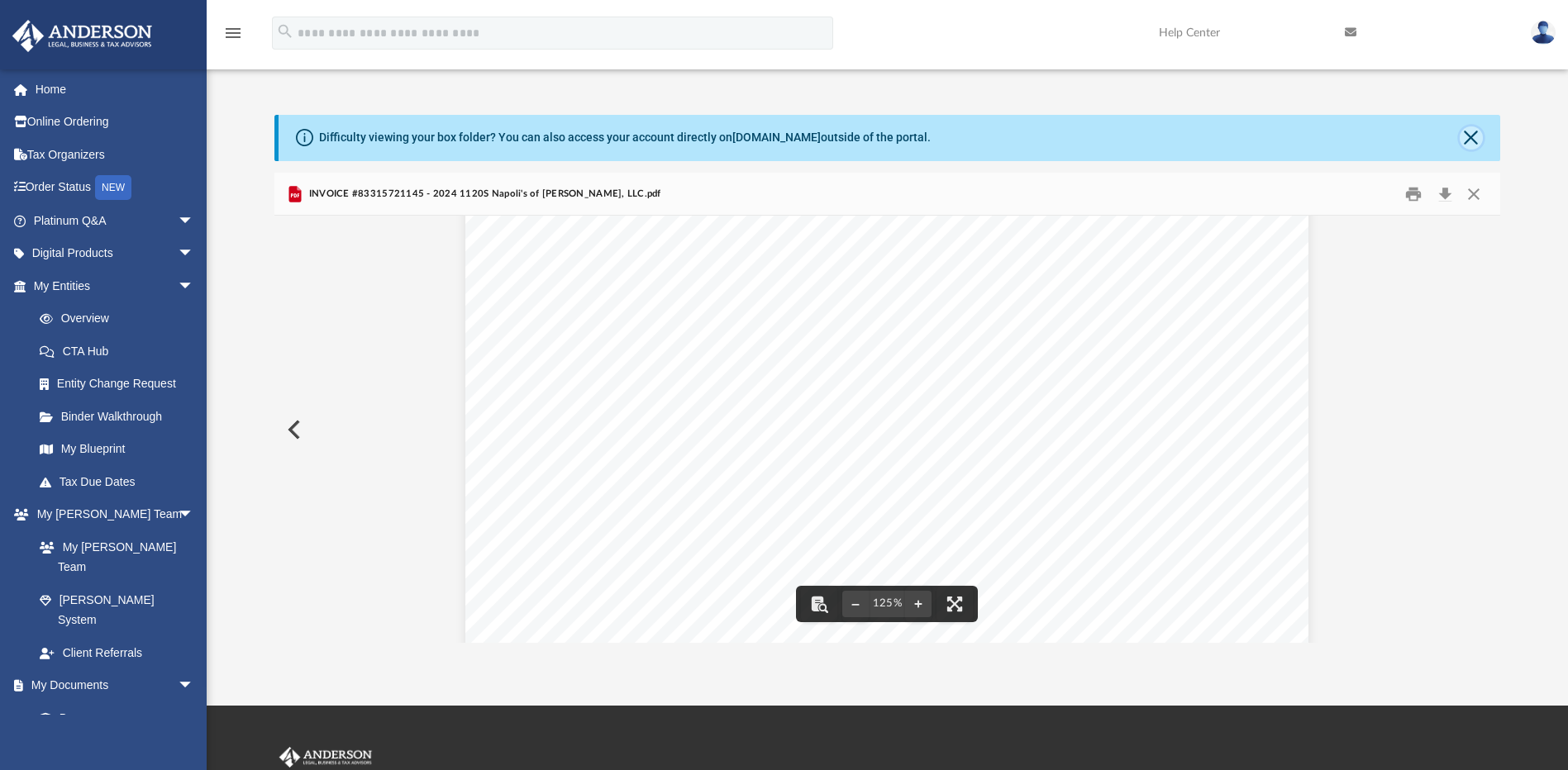
click at [1472, 142] on button "Close" at bounding box center [1472, 138] width 23 height 23
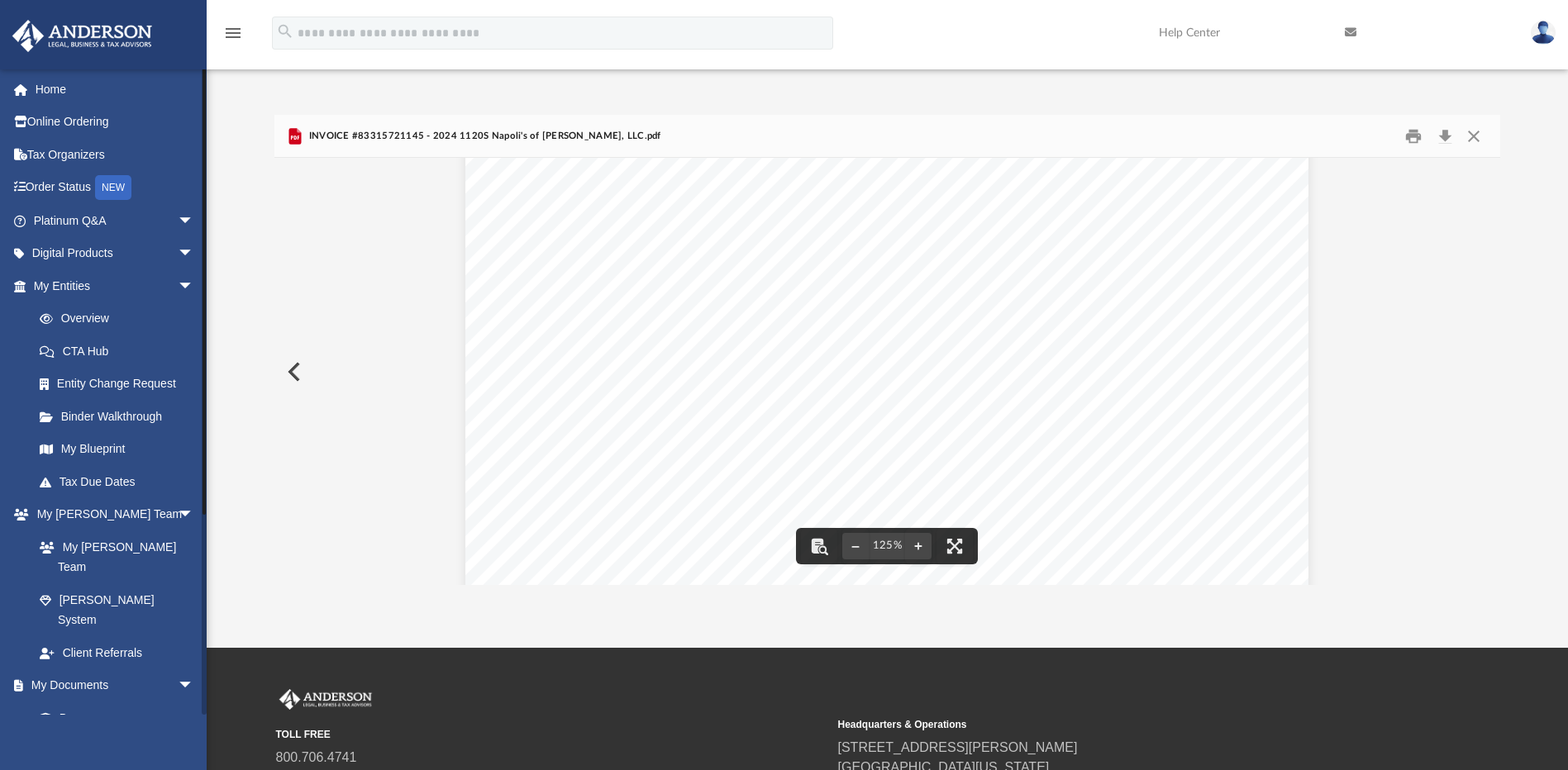
click at [136, 735] on link "Meeting Minutes" at bounding box center [121, 751] width 196 height 33
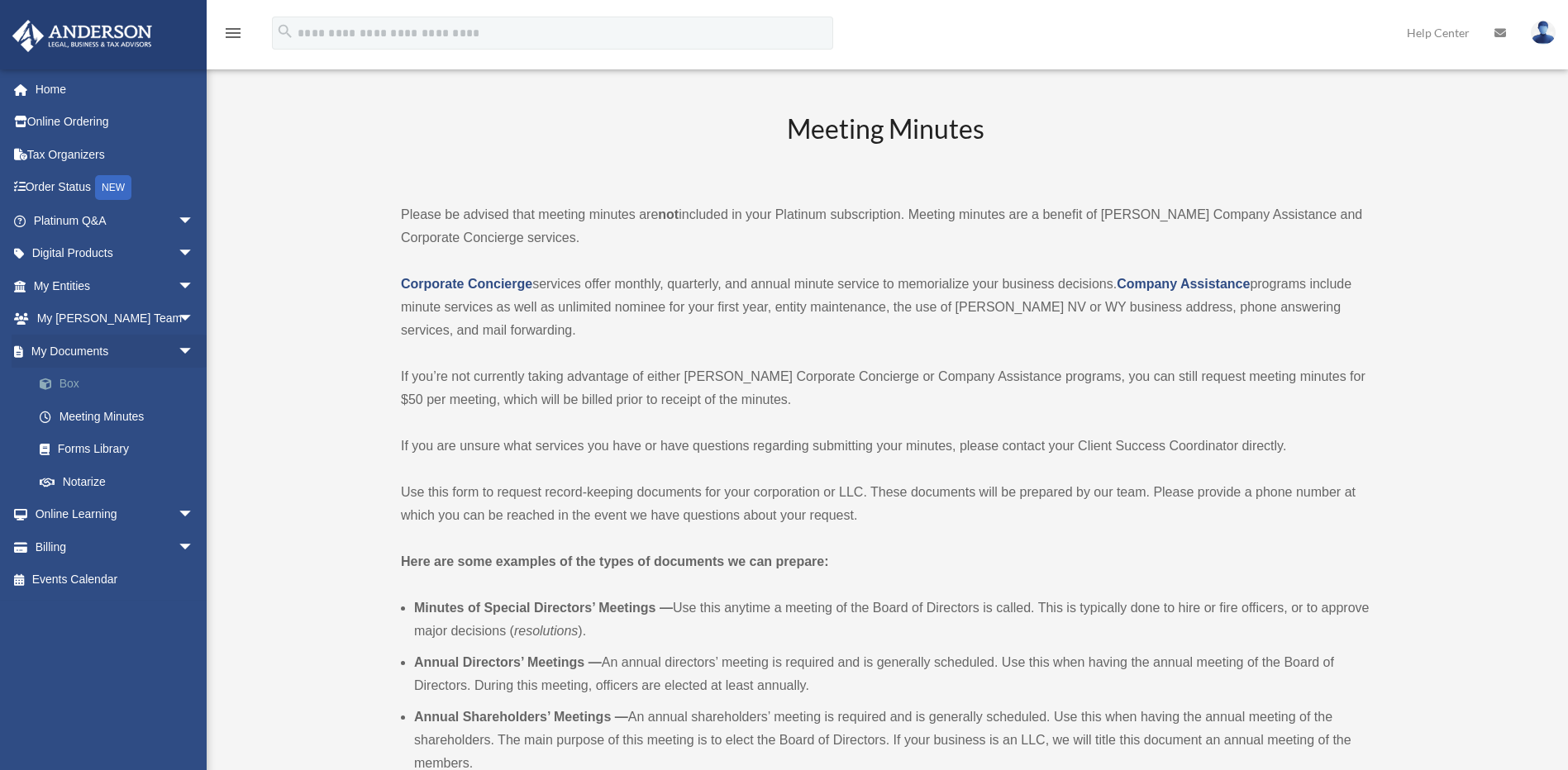
click at [142, 379] on link "Box" at bounding box center [121, 384] width 196 height 33
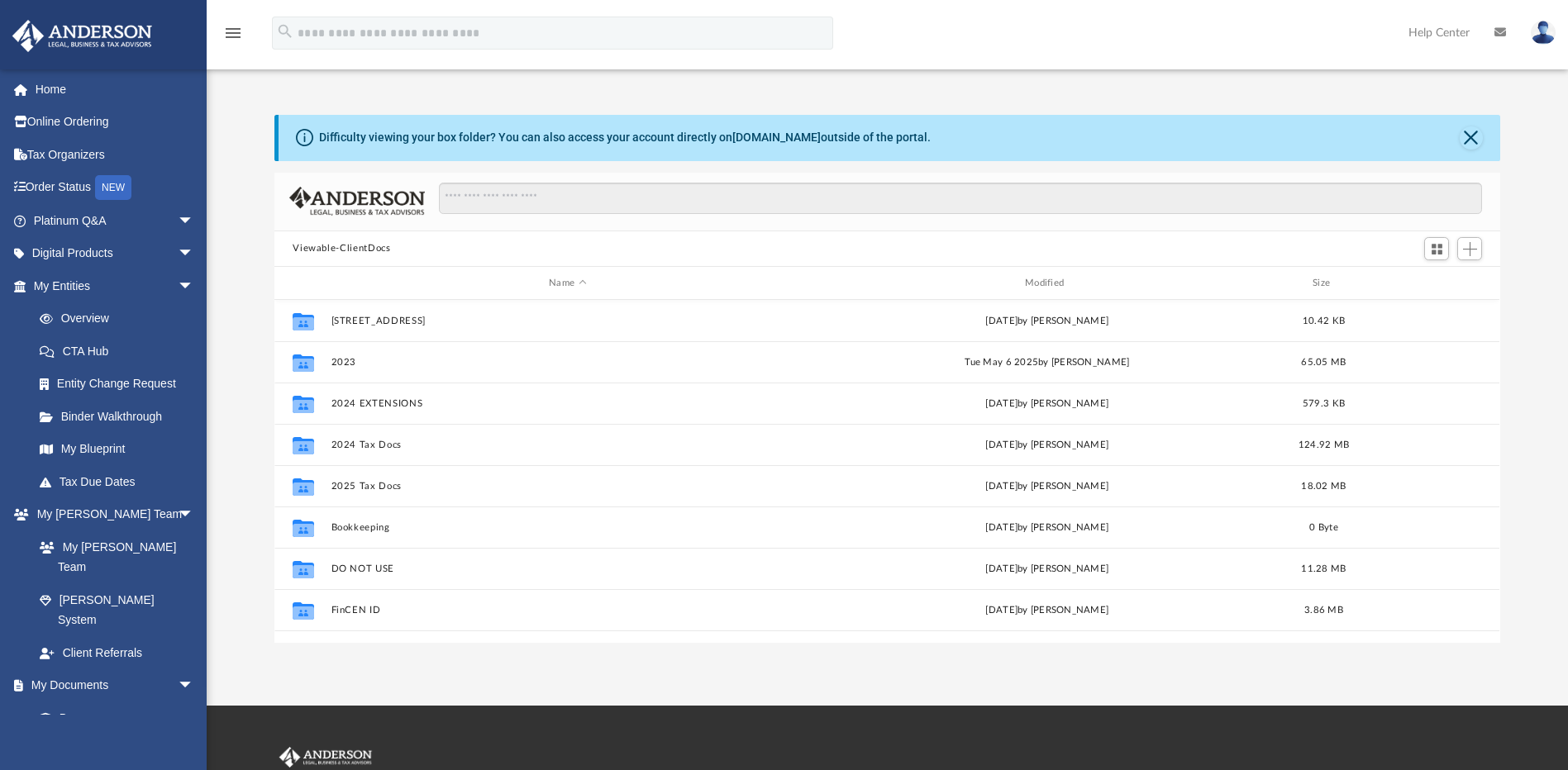
scroll to position [363, 1214]
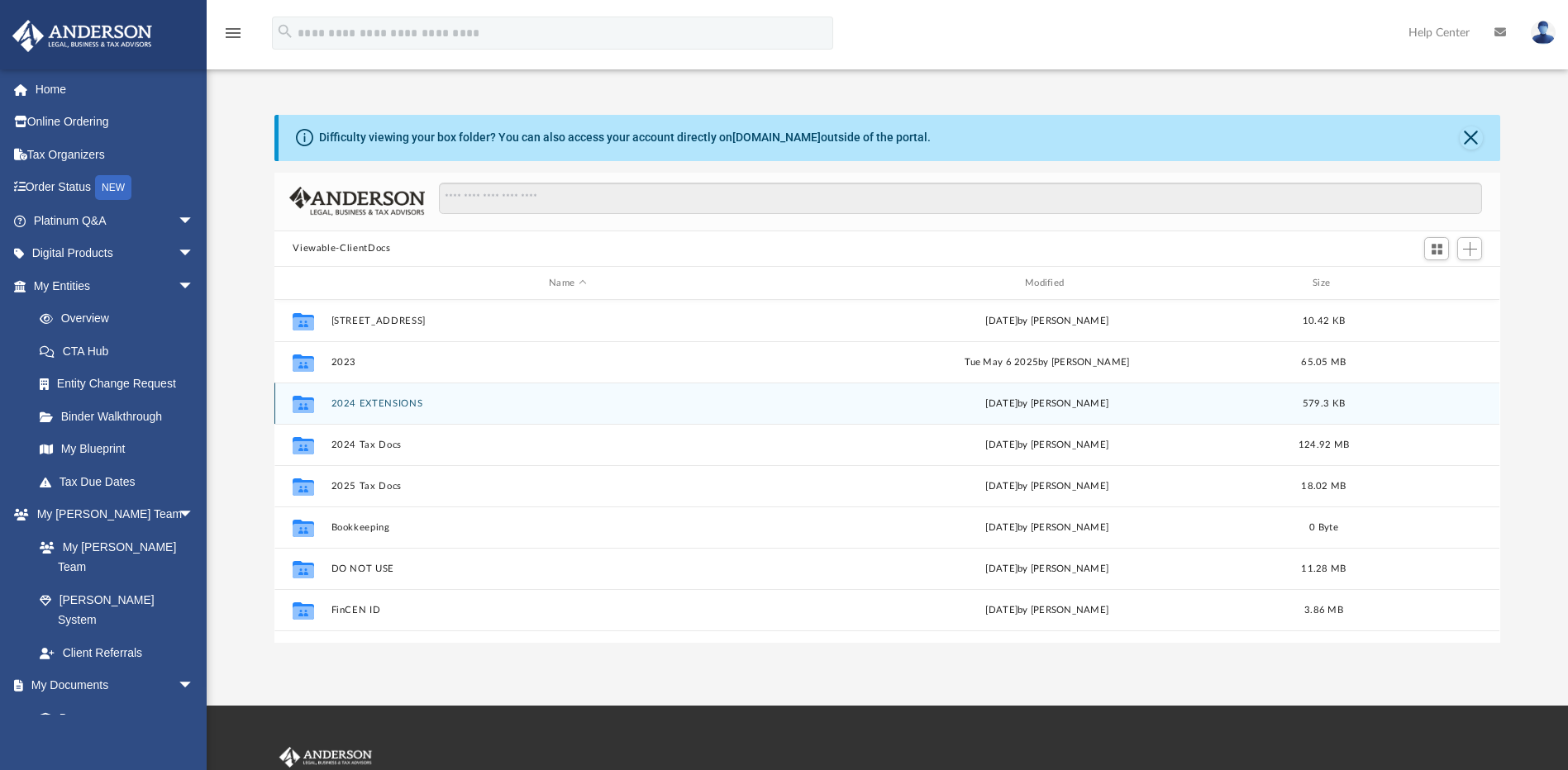
click at [401, 403] on button "2024 EXTENSIONS" at bounding box center [568, 404] width 472 height 11
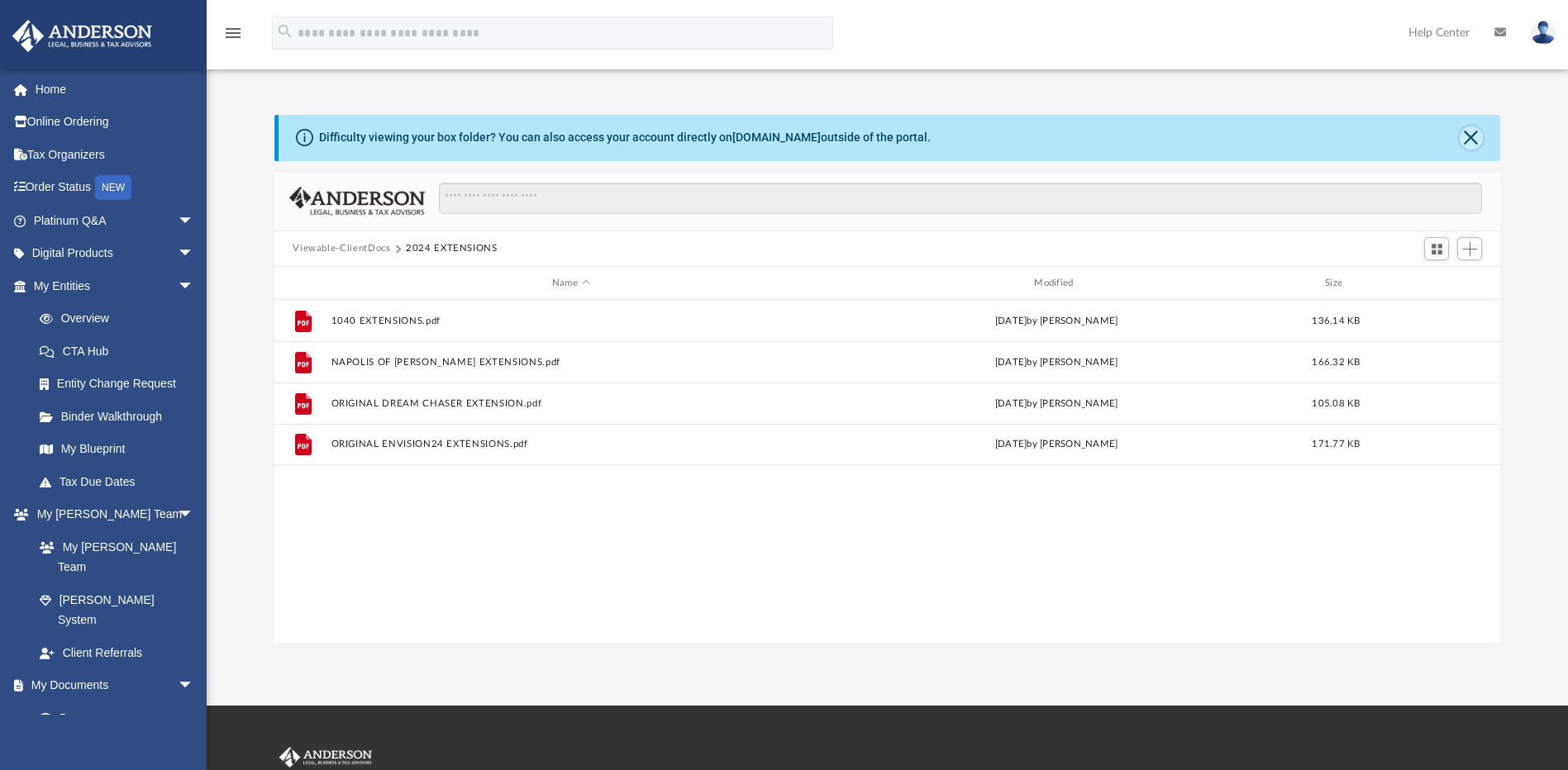
click at [1469, 134] on button "Close" at bounding box center [1472, 138] width 23 height 23
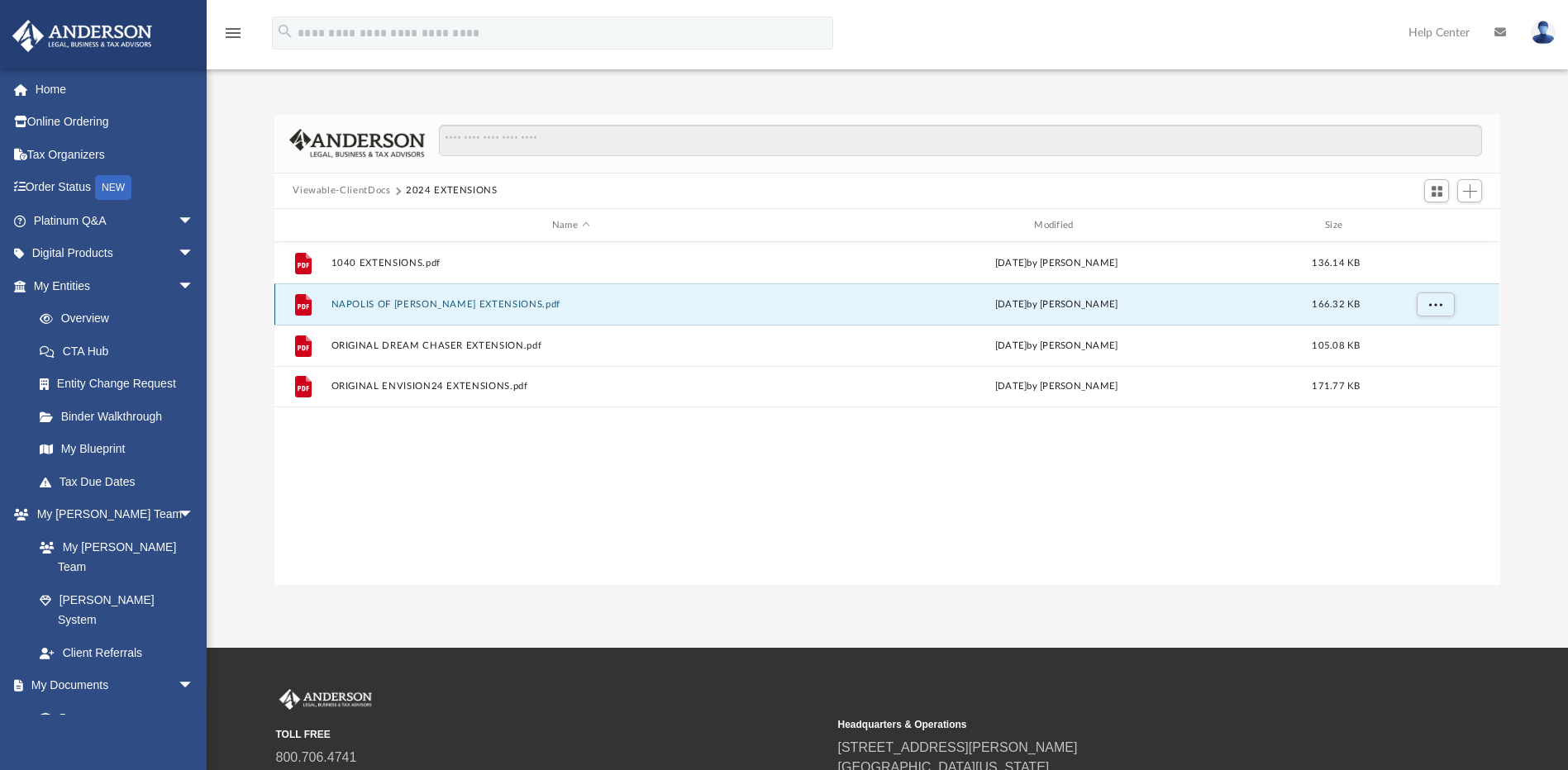
click at [422, 309] on button "NAPOLIS OF [PERSON_NAME] EXTENSIONS.pdf" at bounding box center [571, 305] width 479 height 11
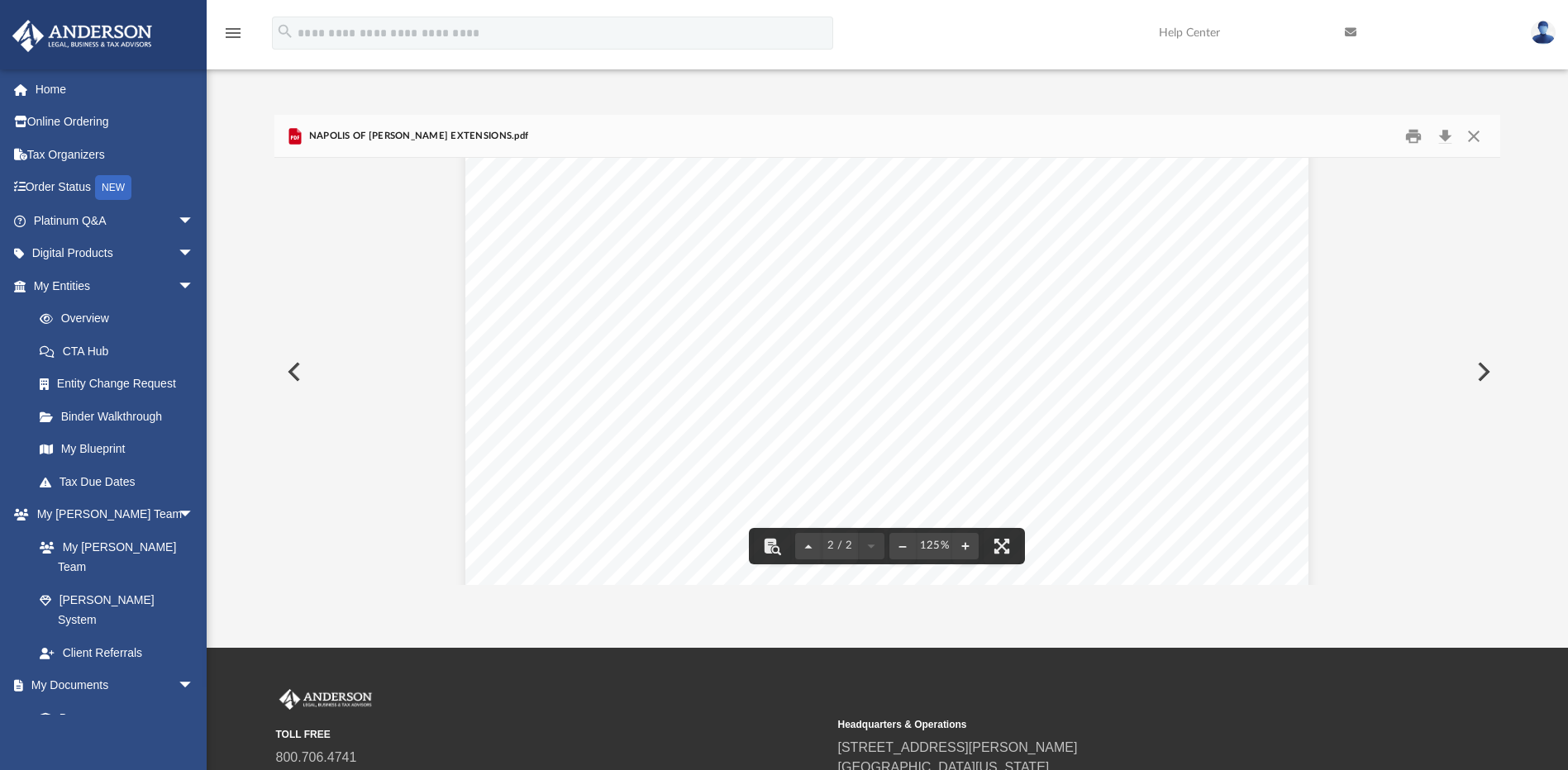
scroll to position [1226, 0]
click at [1481, 134] on button "Close" at bounding box center [1473, 136] width 30 height 25
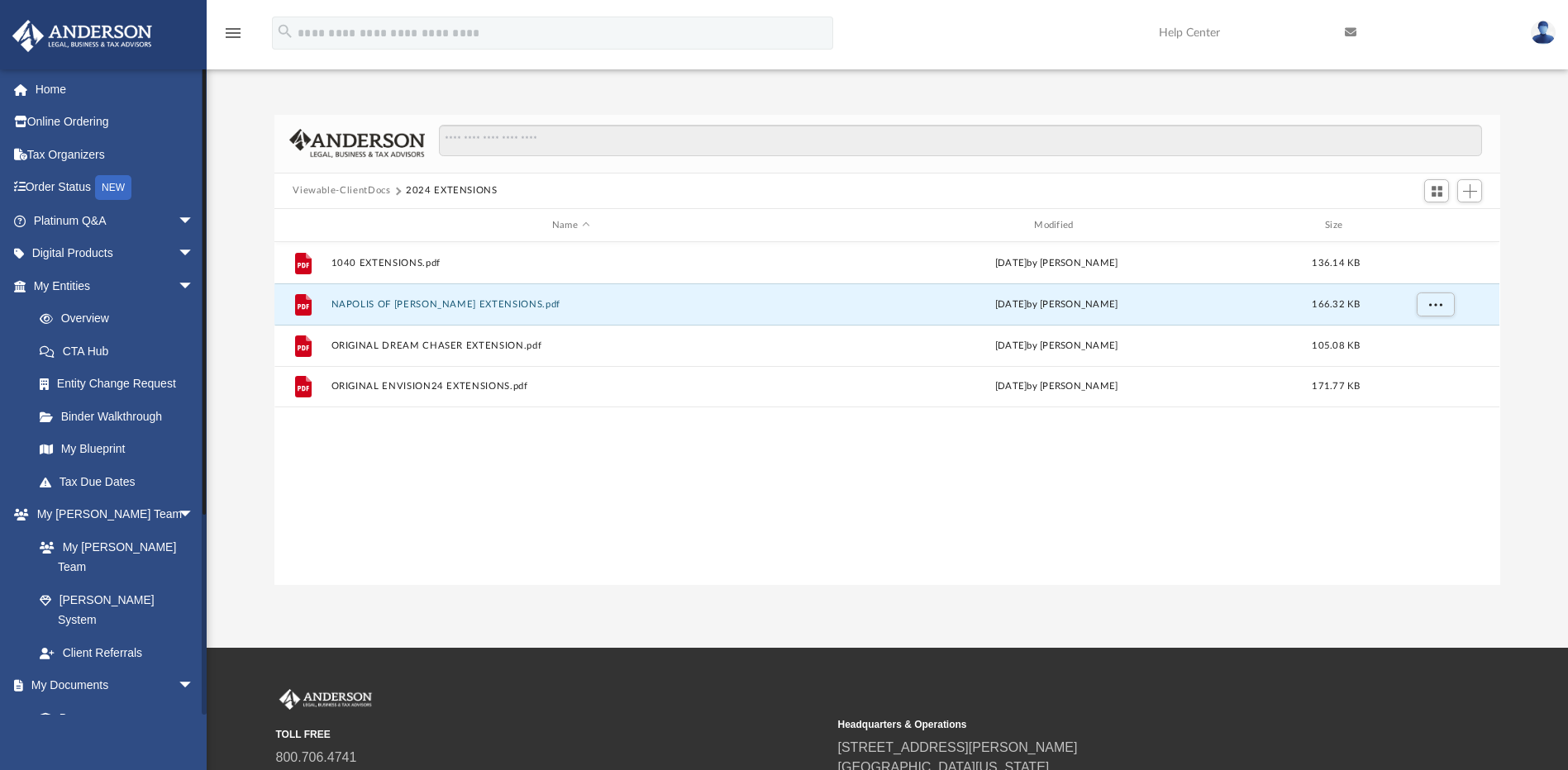
click at [105, 735] on link "Meeting Minutes" at bounding box center [121, 751] width 196 height 33
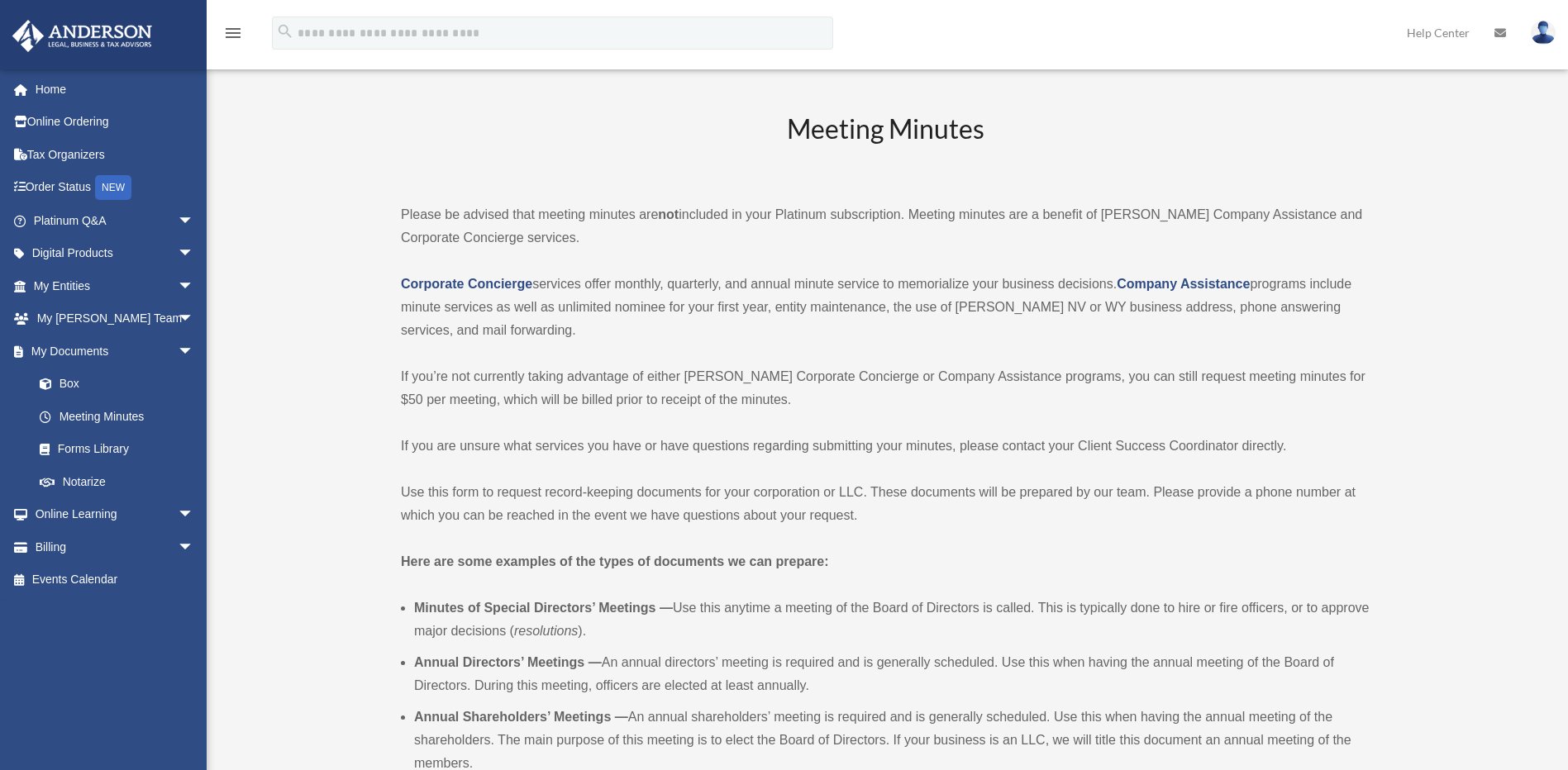
click at [1536, 30] on img at bounding box center [1544, 32] width 25 height 24
click at [1245, 144] on link "Logout" at bounding box center [1295, 144] width 165 height 34
